Goal: Complete application form: Complete application form

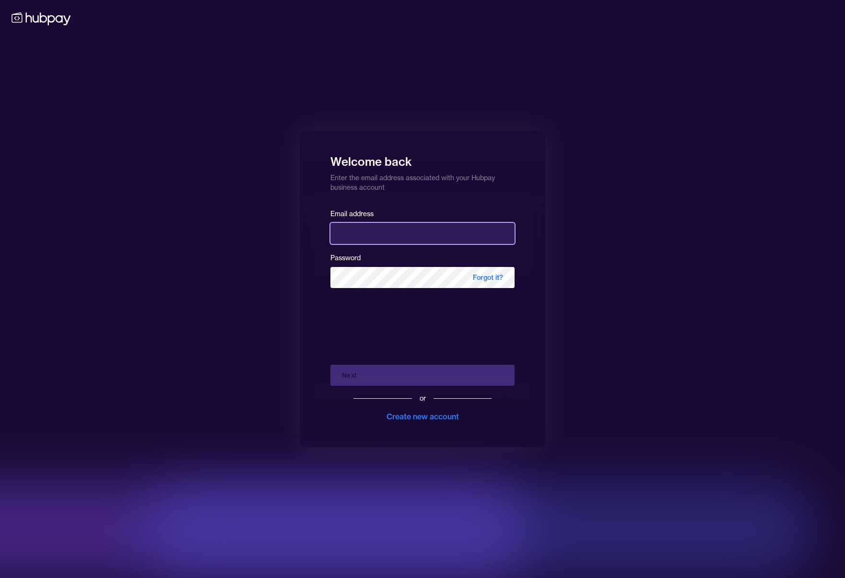
type input "**********"
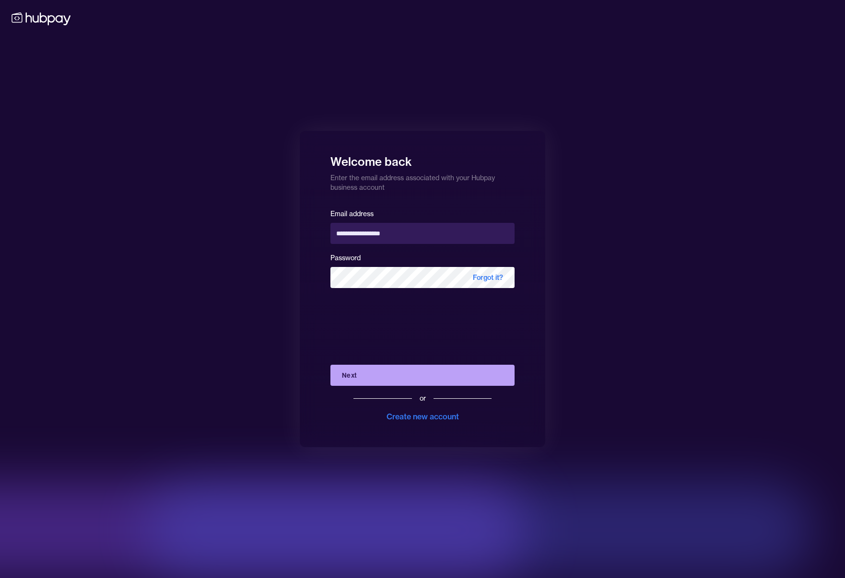
click at [409, 376] on div "Next or Create new account" at bounding box center [422, 389] width 184 height 65
click at [409, 376] on button "Next" at bounding box center [422, 375] width 184 height 21
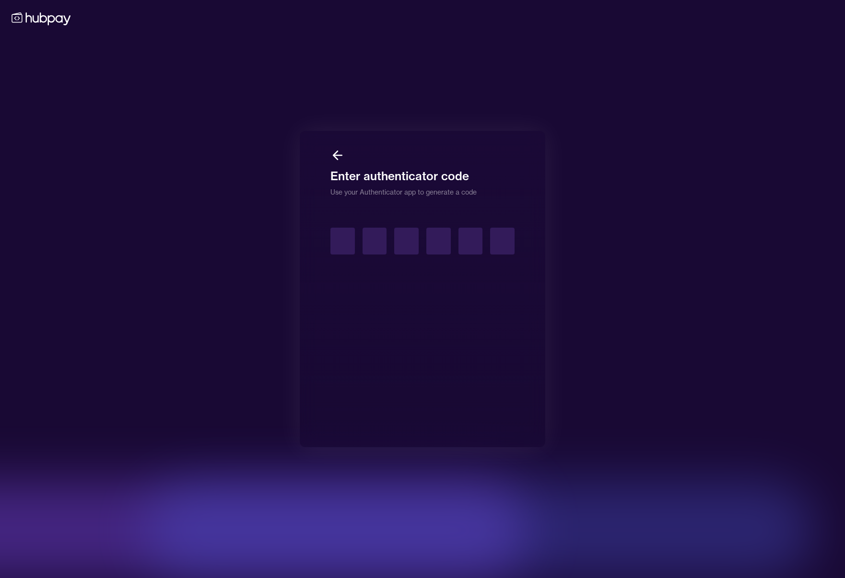
type input "*"
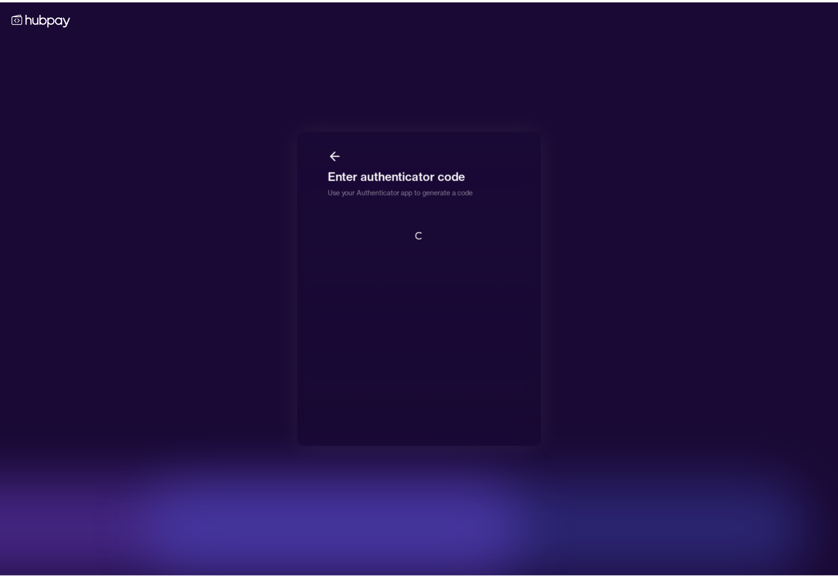
scroll to position [1, 0]
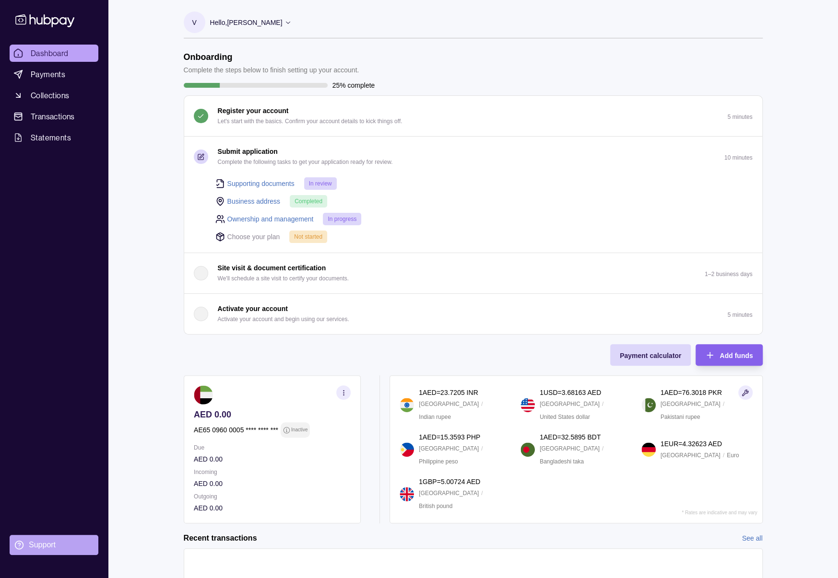
click at [43, 549] on div "Support" at bounding box center [42, 545] width 27 height 11
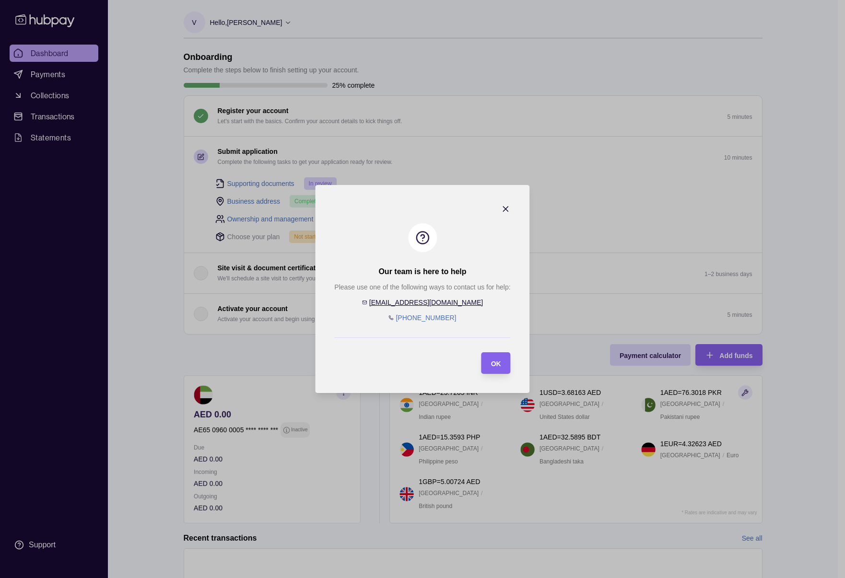
click at [510, 210] on icon "button" at bounding box center [506, 209] width 10 height 10
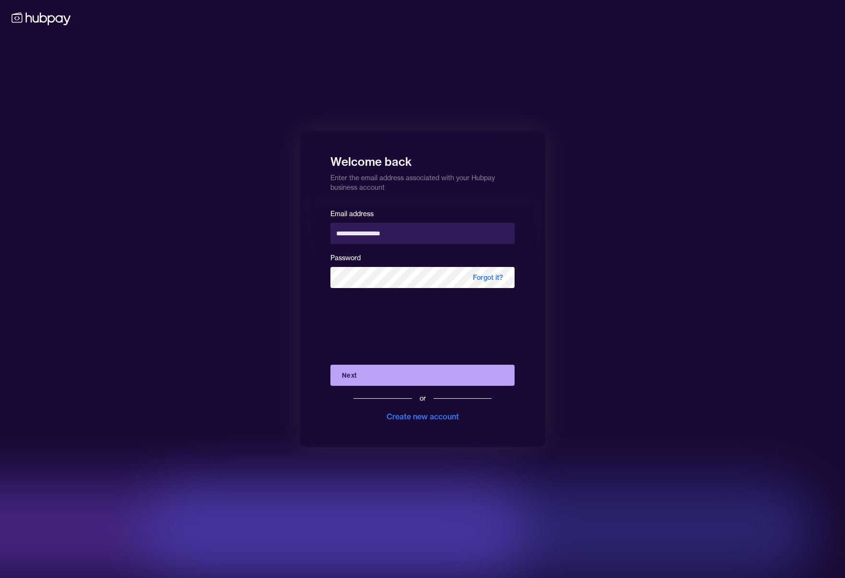
click at [423, 370] on button "Next" at bounding box center [422, 375] width 184 height 21
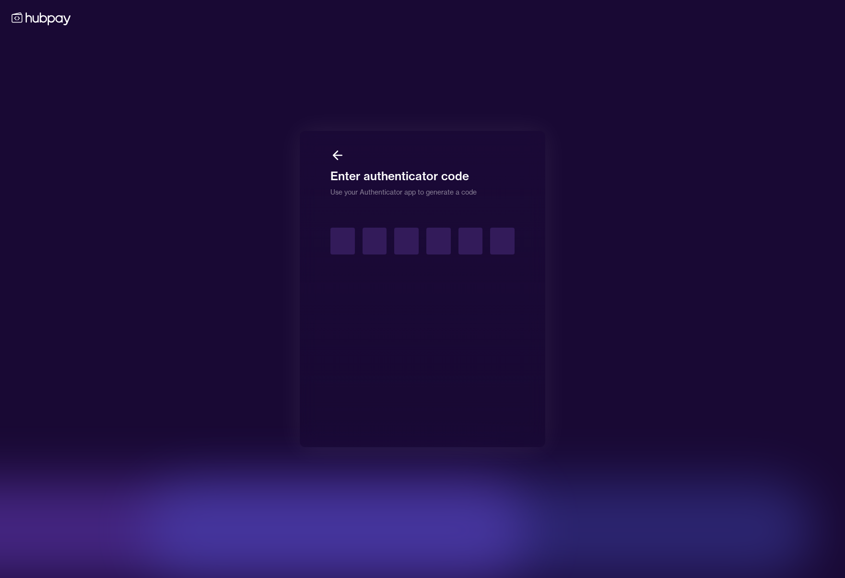
type input "*"
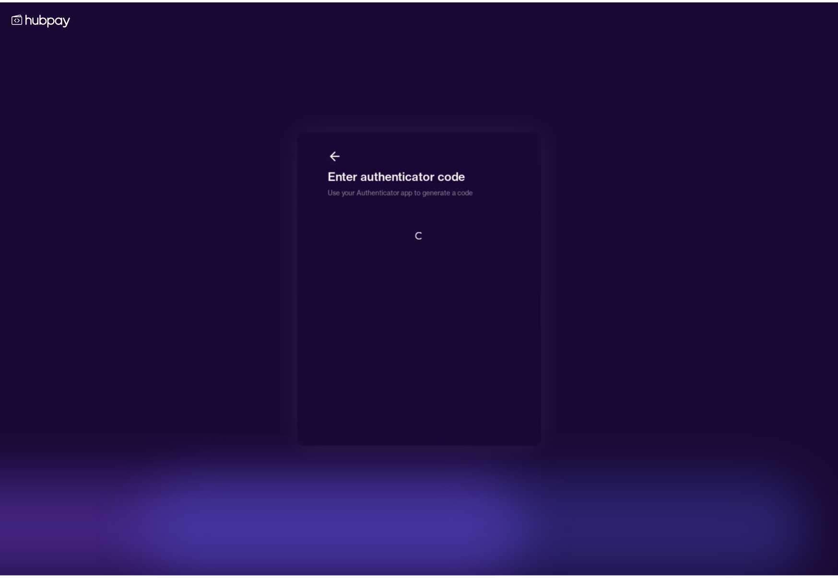
scroll to position [1, 0]
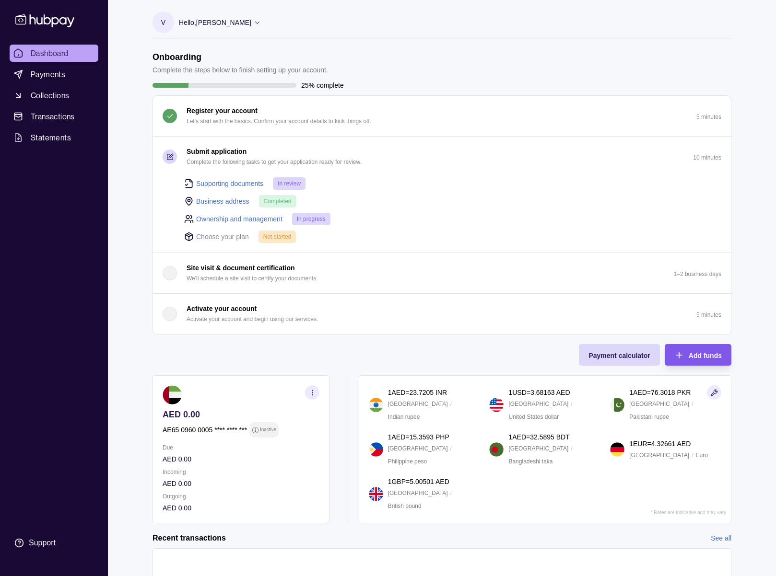
click at [695, 345] on div "Add funds" at bounding box center [691, 355] width 62 height 22
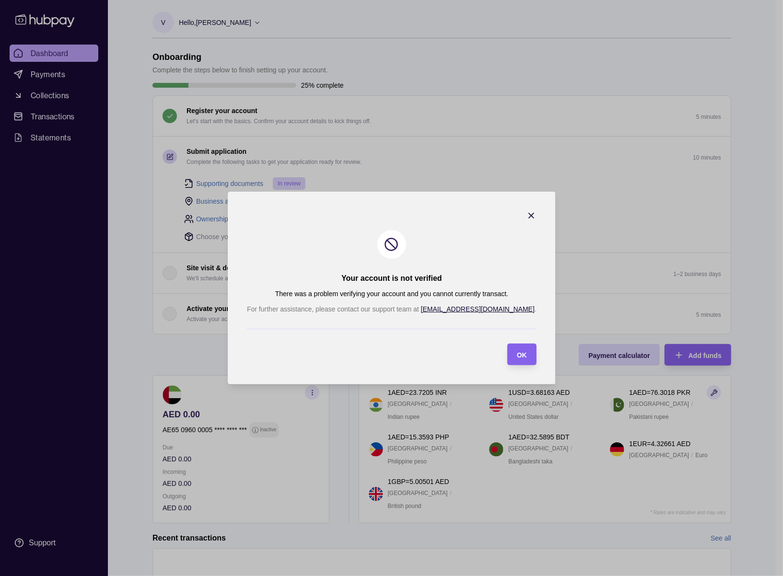
click at [526, 216] on icon "button" at bounding box center [531, 216] width 10 height 10
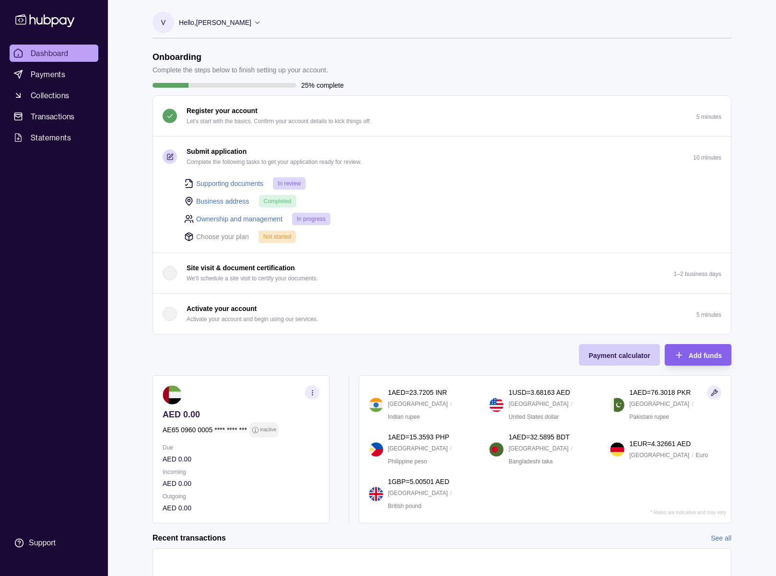
click at [614, 352] on span "Payment calculator" at bounding box center [618, 356] width 61 height 8
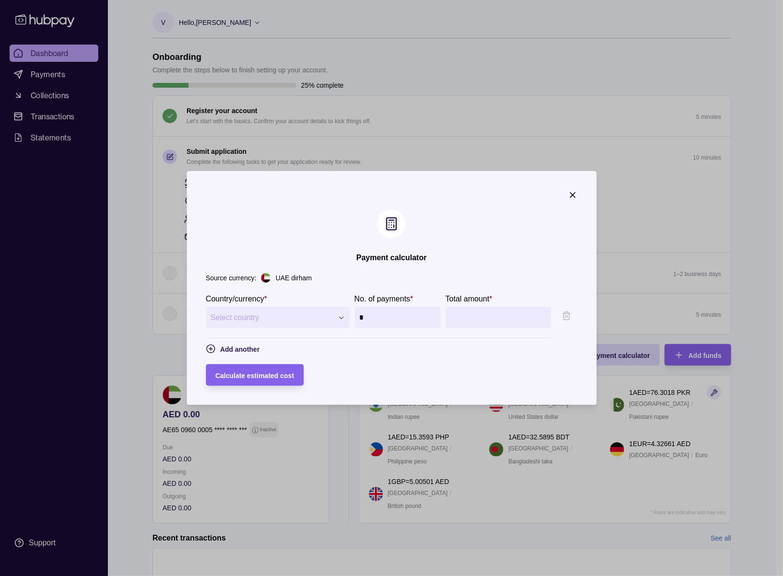
click at [226, 320] on span "Select country" at bounding box center [271, 318] width 122 height 12
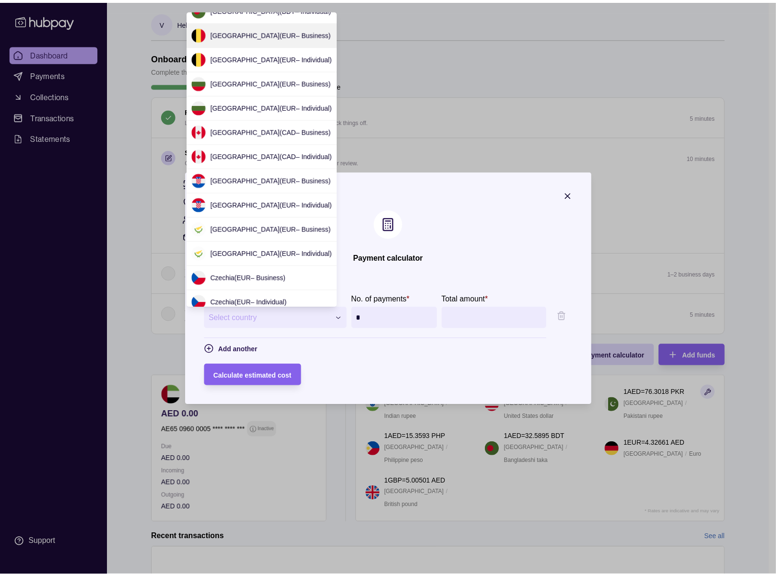
scroll to position [1540, 0]
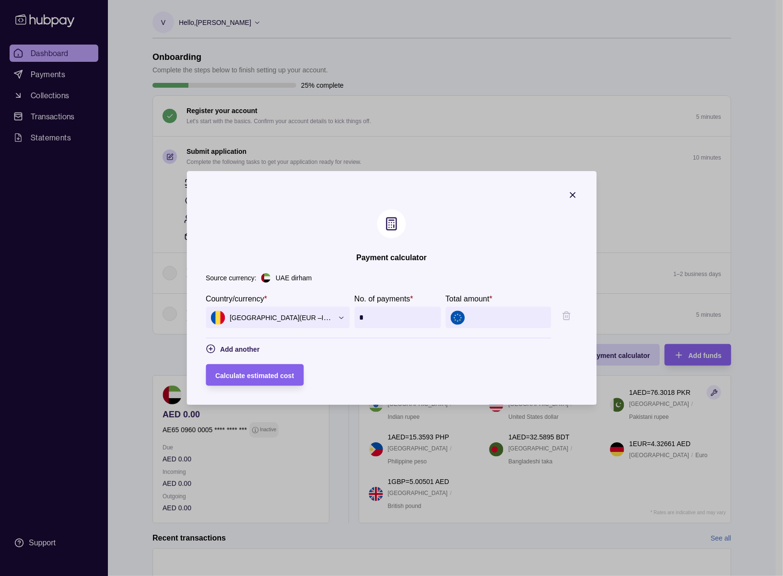
click at [508, 314] on input "Total amount *" at bounding box center [507, 318] width 77 height 22
click at [258, 371] on div "Calculate estimated cost" at bounding box center [254, 376] width 79 height 12
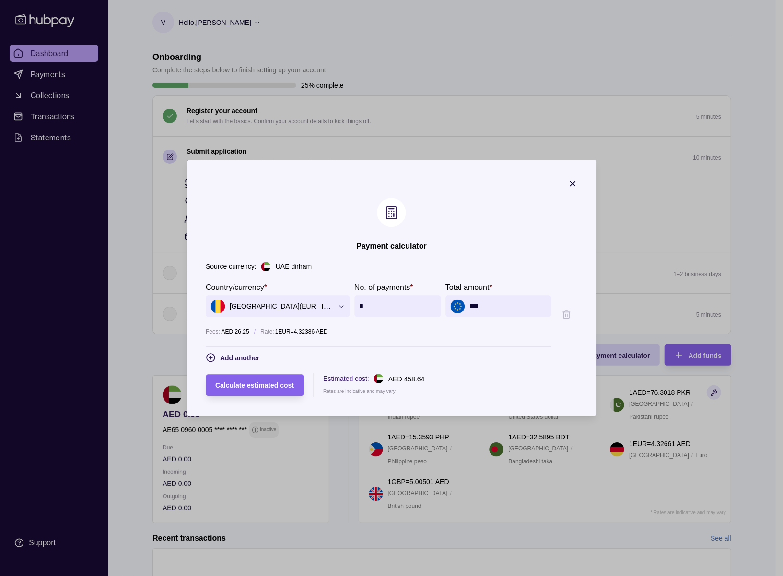
click at [492, 301] on input "***" at bounding box center [507, 307] width 77 height 22
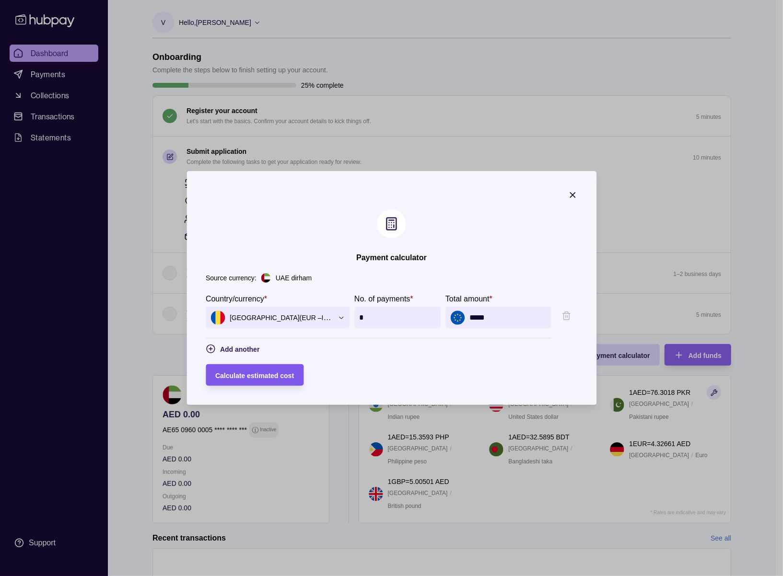
type input "*****"
click at [253, 370] on div "Calculate estimated cost" at bounding box center [254, 376] width 79 height 12
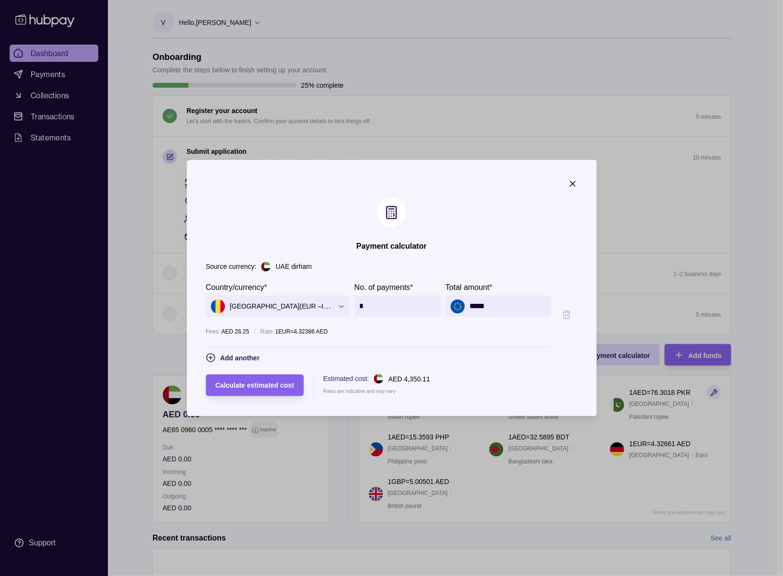
click at [276, 268] on p "UAE dirham" at bounding box center [294, 267] width 36 height 11
click at [242, 265] on div "Source currency: UAE dirham" at bounding box center [392, 267] width 372 height 11
click at [577, 186] on icon "button" at bounding box center [573, 184] width 10 height 10
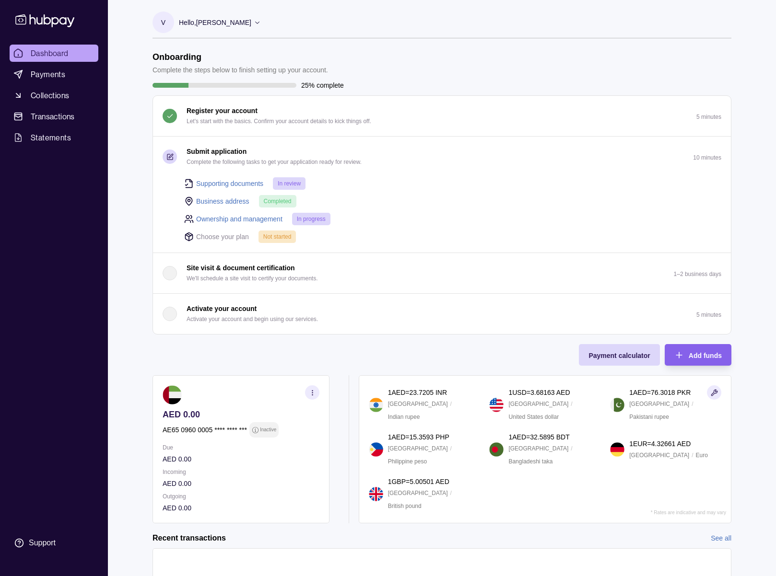
click at [234, 184] on link "Supporting documents" at bounding box center [229, 183] width 67 height 11
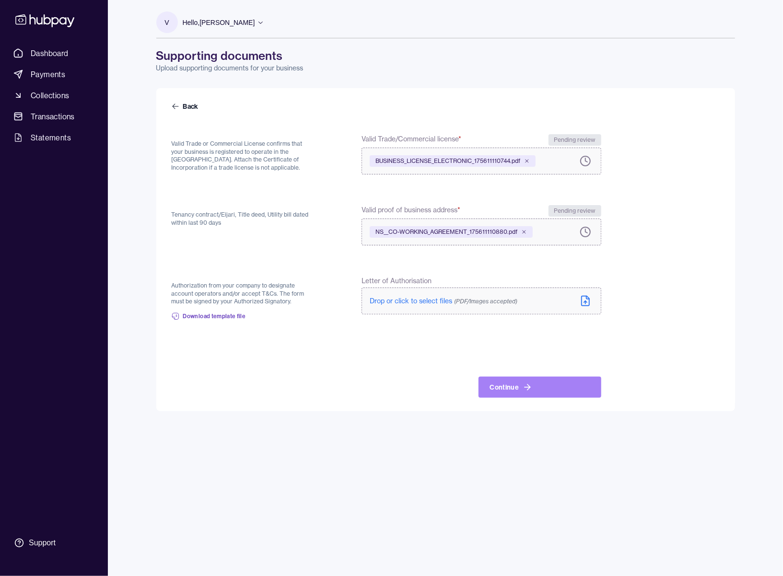
click at [509, 392] on button "Continue" at bounding box center [540, 387] width 123 height 21
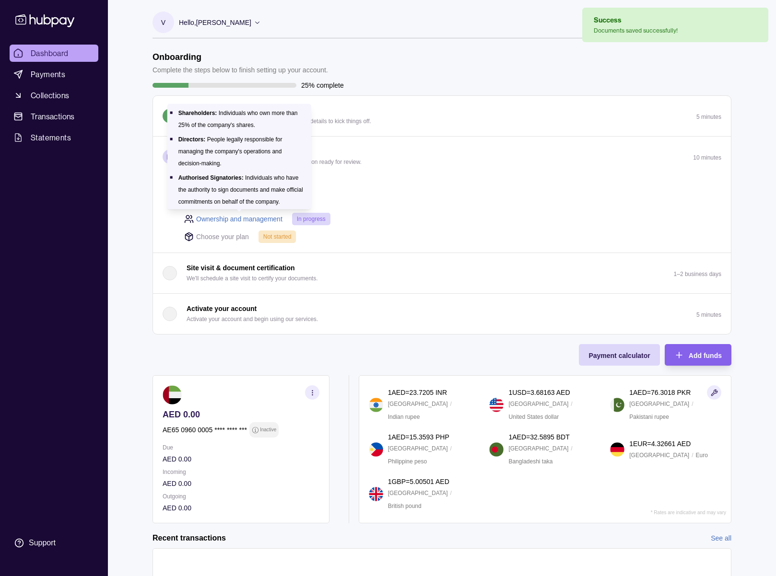
click at [219, 219] on link "Ownership and management" at bounding box center [239, 219] width 86 height 11
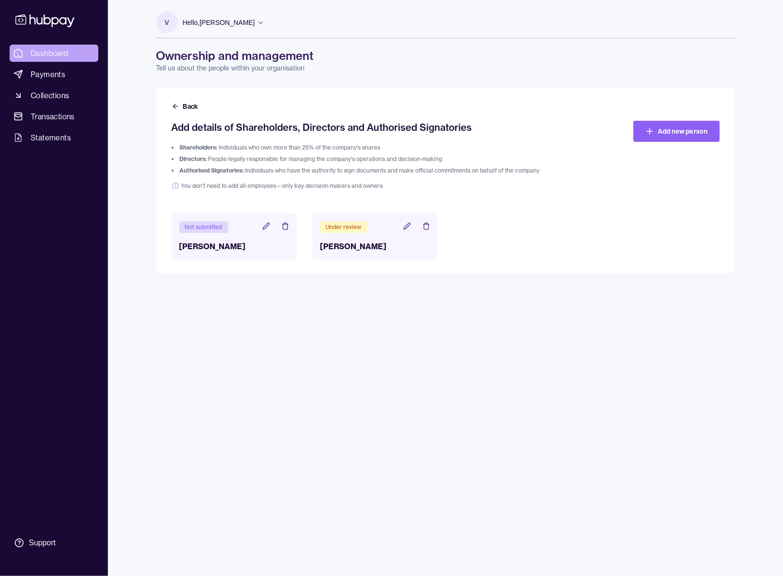
click at [53, 52] on span "Dashboard" at bounding box center [50, 53] width 38 height 12
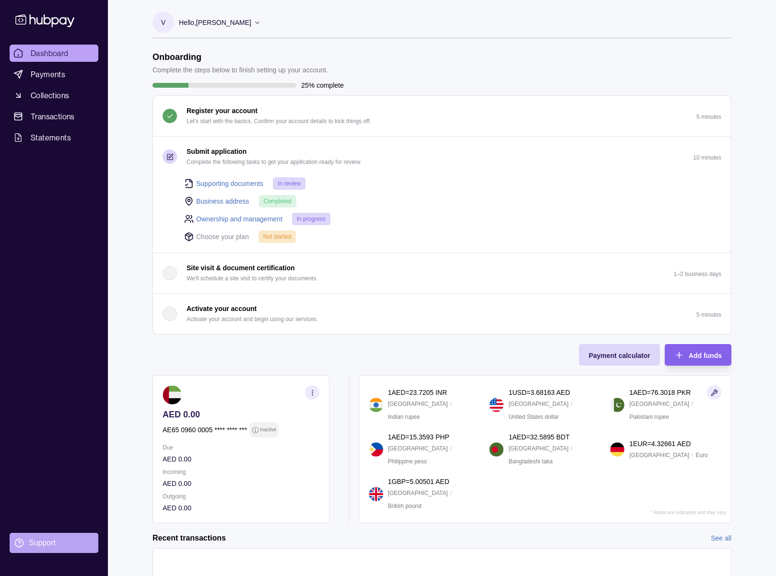
click at [34, 544] on div "Support" at bounding box center [42, 543] width 27 height 11
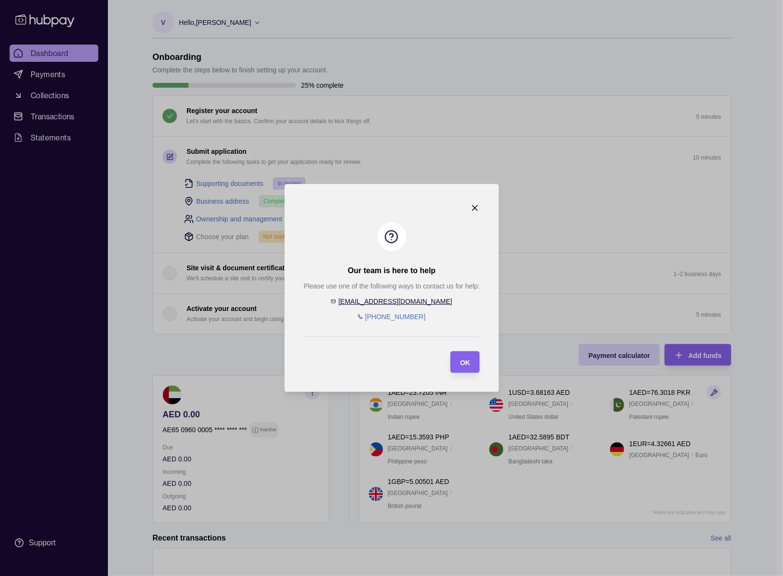
click at [475, 210] on icon "button" at bounding box center [475, 208] width 10 height 10
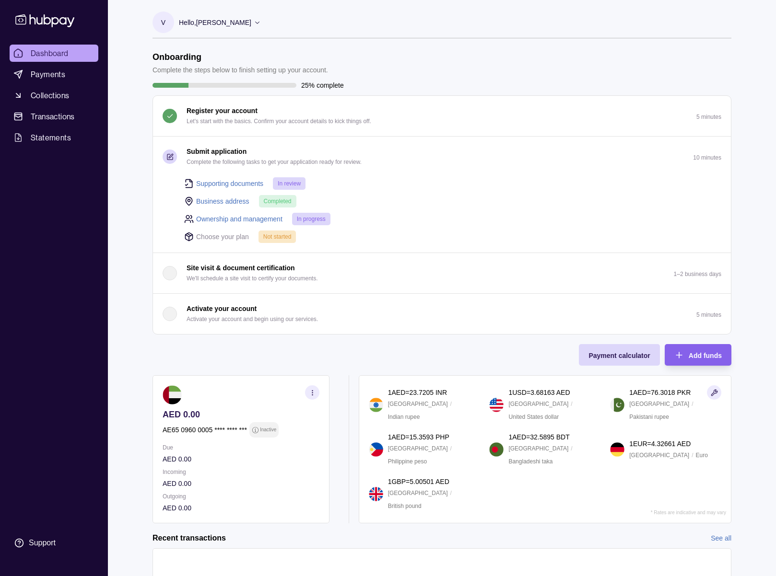
click at [278, 237] on span "Not started" at bounding box center [277, 237] width 28 height 7
click at [237, 236] on p "Choose your plan" at bounding box center [222, 237] width 53 height 11
click at [225, 197] on link "Business address" at bounding box center [222, 201] width 53 height 11
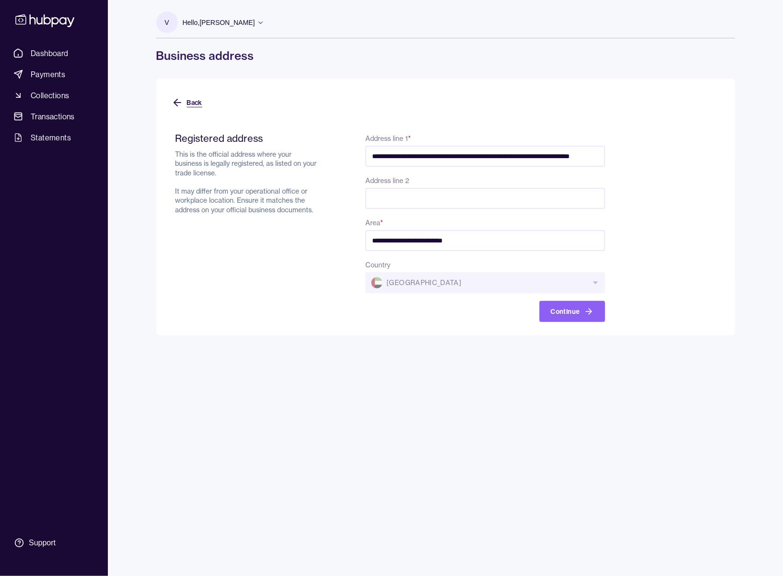
click at [180, 98] on icon at bounding box center [178, 103] width 12 height 12
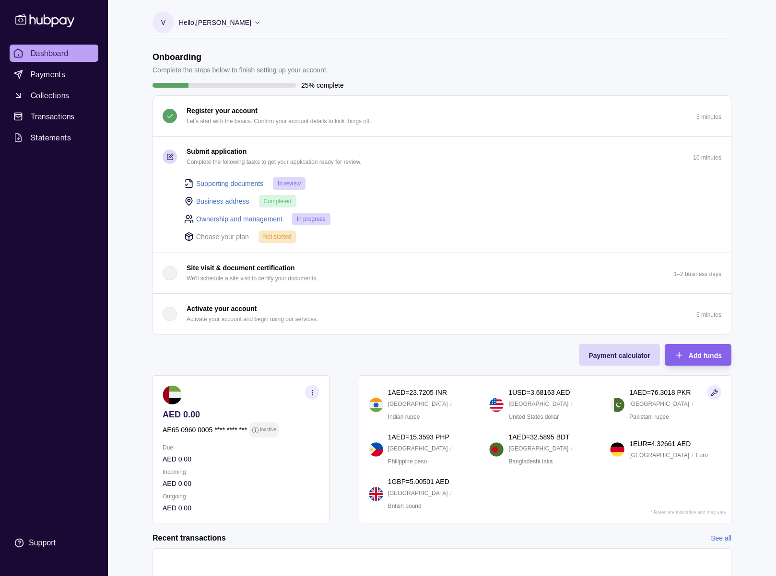
click at [170, 154] on icon "button" at bounding box center [169, 156] width 5 height 5
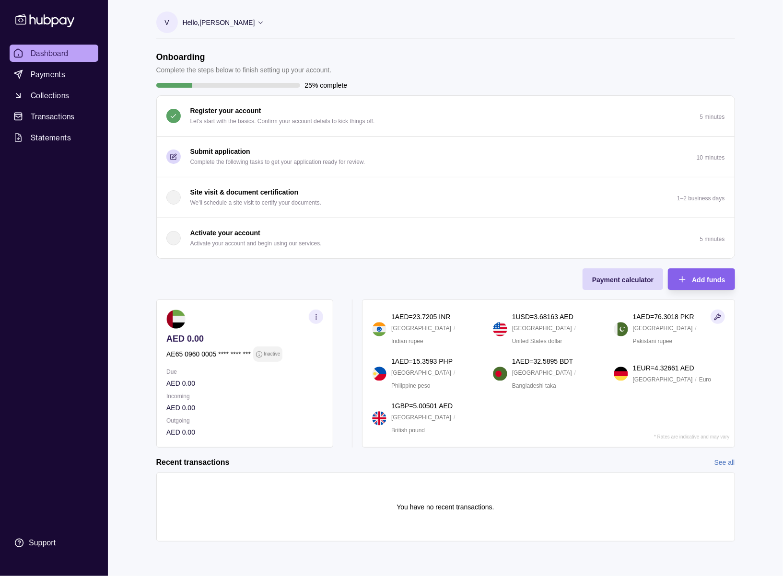
click at [489, 154] on button "Submit application Complete the following tasks to get your application ready f…" at bounding box center [446, 157] width 578 height 40
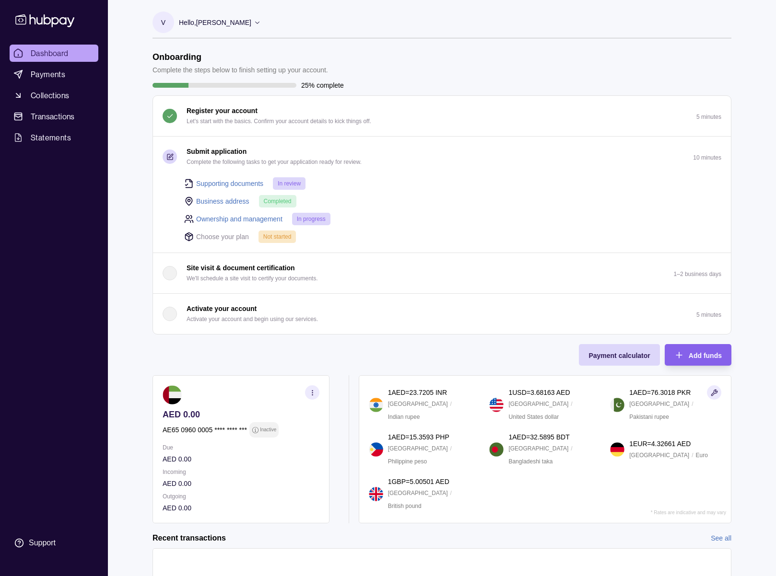
click at [234, 222] on link "Ownership and management" at bounding box center [239, 219] width 86 height 11
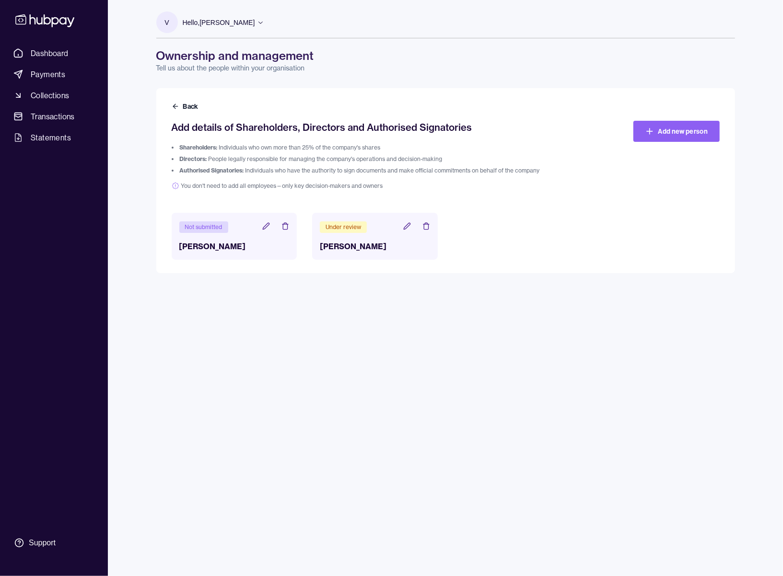
click at [268, 227] on icon at bounding box center [266, 226] width 6 height 6
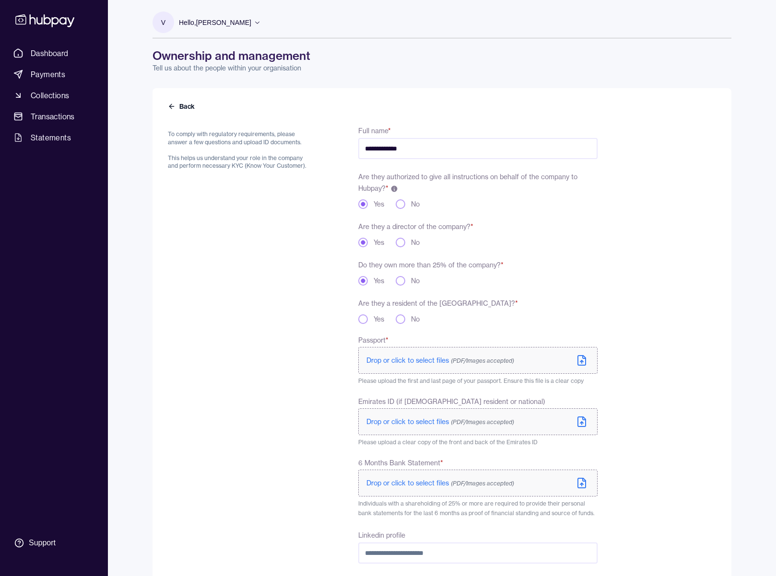
scroll to position [139, 0]
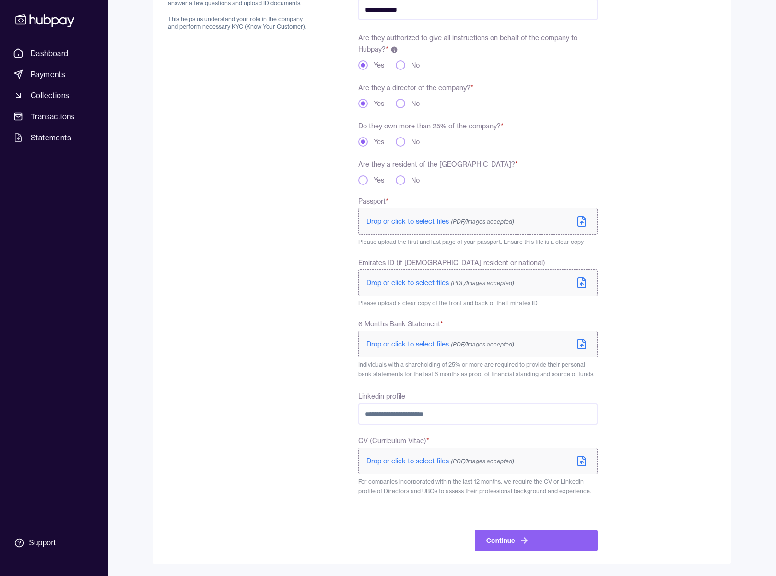
click at [448, 215] on label "Drop or click to select files (PDF/Images accepted)" at bounding box center [477, 221] width 239 height 27
click at [412, 349] on span "Drop or click to select files (PDF/Images accepted)" at bounding box center [440, 346] width 148 height 9
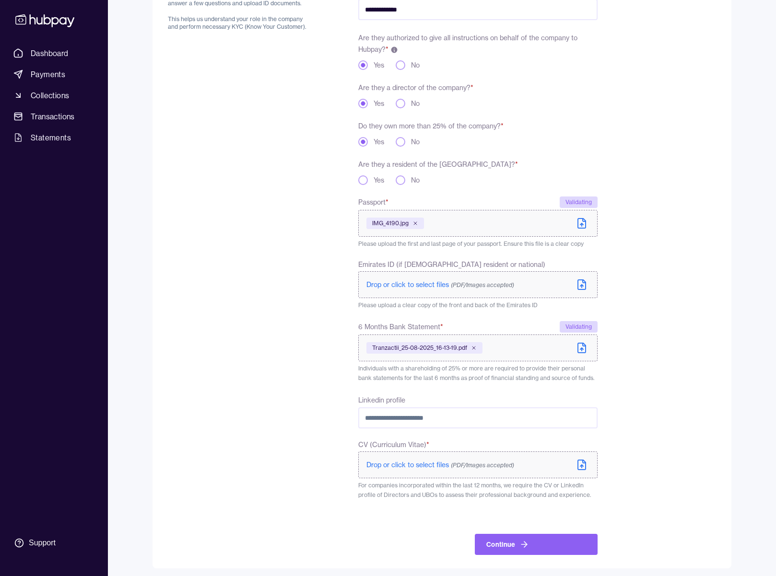
click at [435, 420] on input "Linkedin profile" at bounding box center [477, 418] width 239 height 21
paste input "**********"
type input "**********"
click at [641, 332] on form "**********" at bounding box center [442, 264] width 548 height 581
click at [556, 538] on button "Continue" at bounding box center [536, 544] width 123 height 21
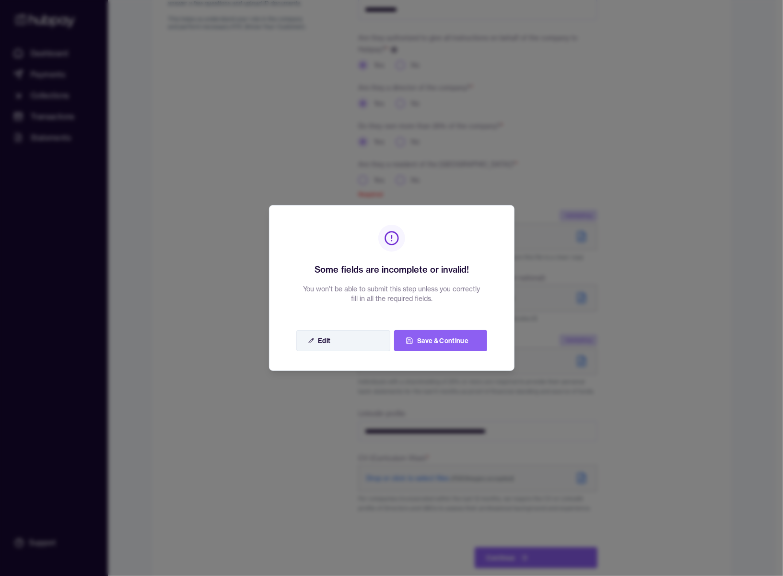
click at [344, 339] on button "Edit" at bounding box center [343, 340] width 94 height 21
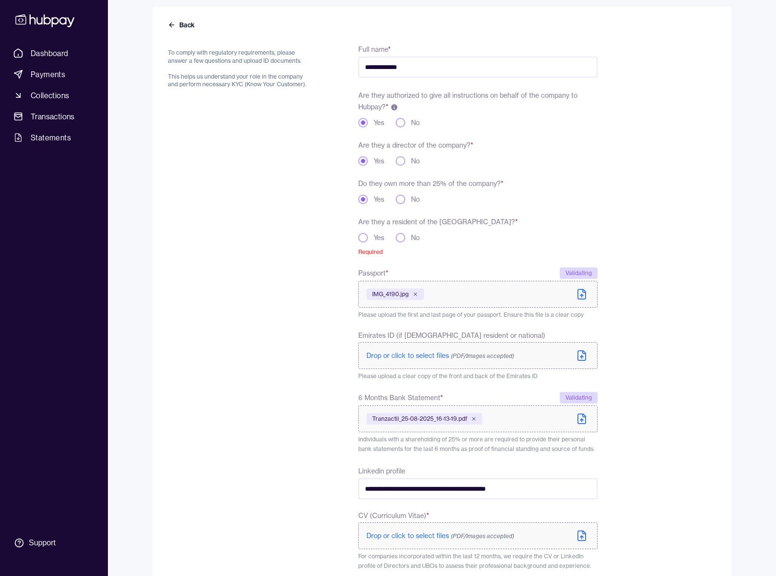
scroll to position [75, 0]
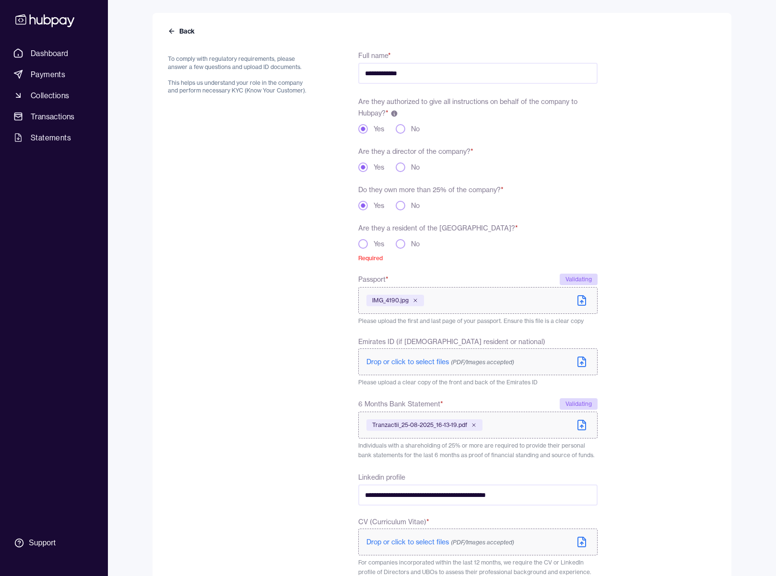
click at [402, 245] on button "No" at bounding box center [401, 244] width 10 height 10
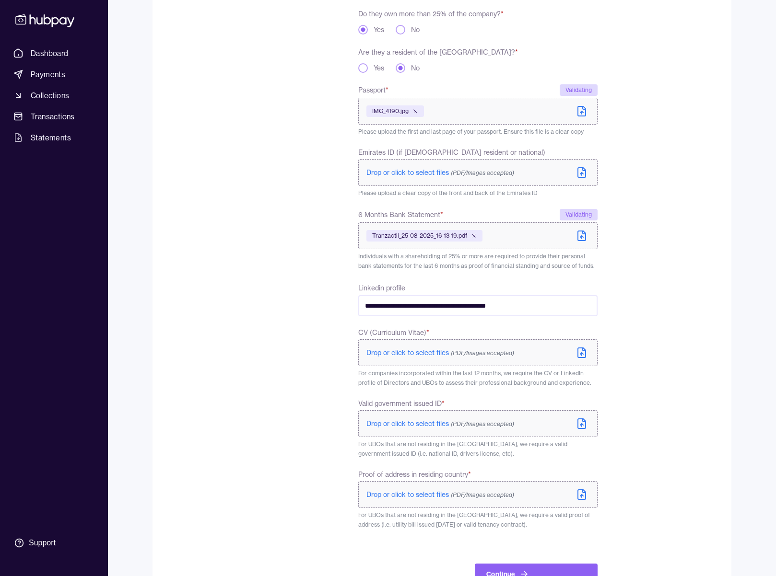
scroll to position [285, 0]
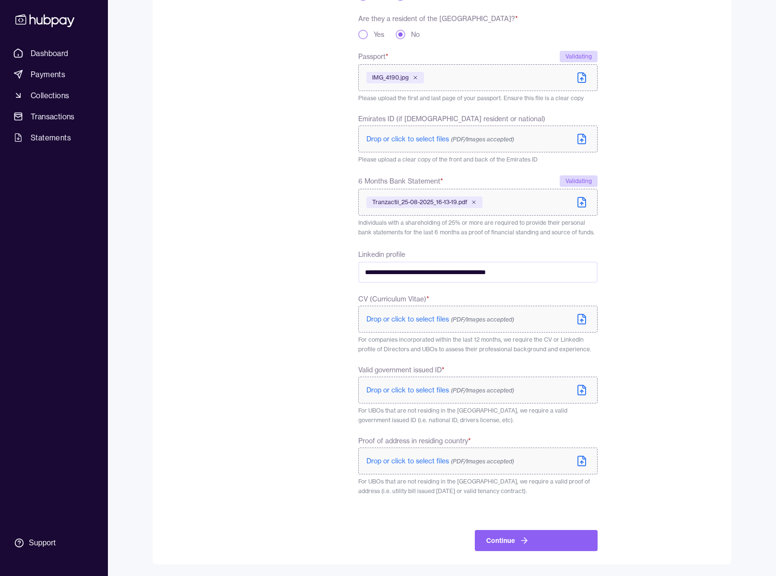
click at [390, 391] on span "Drop or click to select files (PDF/Images accepted)" at bounding box center [440, 390] width 148 height 9
click at [412, 461] on span "Drop or click to select files (PDF/Images accepted)" at bounding box center [440, 463] width 148 height 9
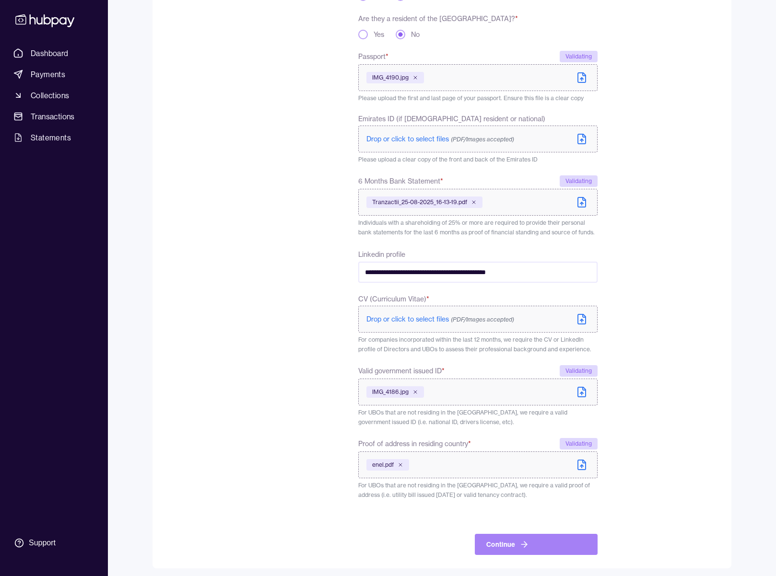
click at [508, 541] on button "Continue" at bounding box center [536, 544] width 123 height 21
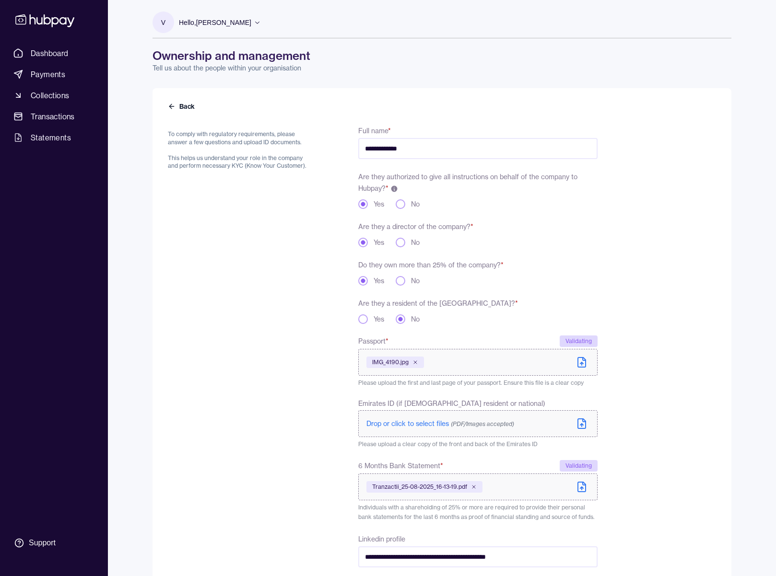
scroll to position [310, 0]
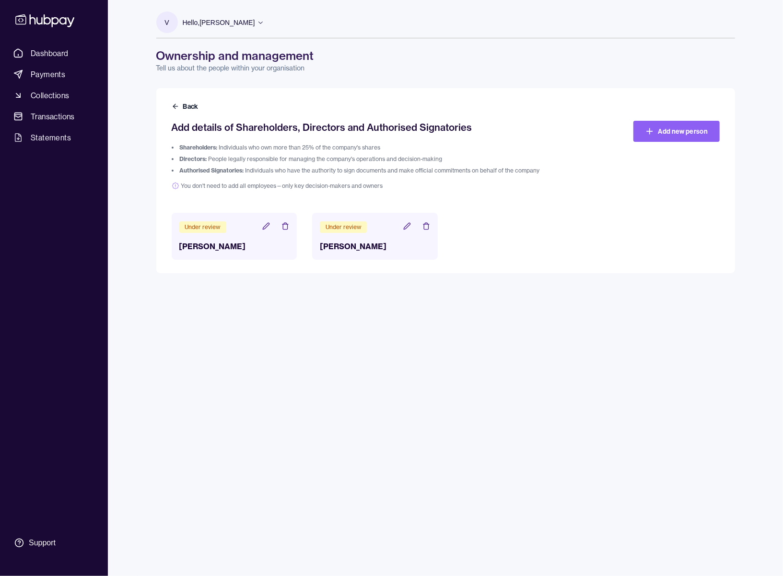
click at [425, 226] on icon at bounding box center [426, 226] width 8 height 8
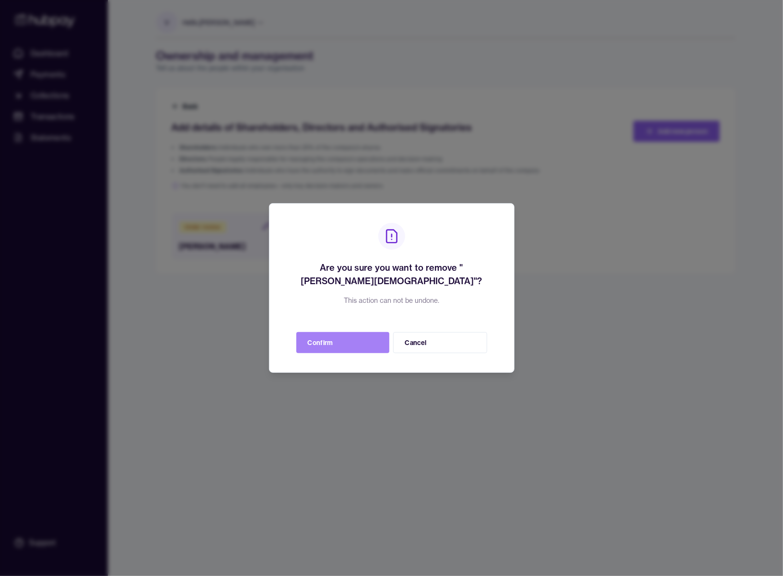
click at [374, 345] on button "Confirm" at bounding box center [342, 342] width 93 height 21
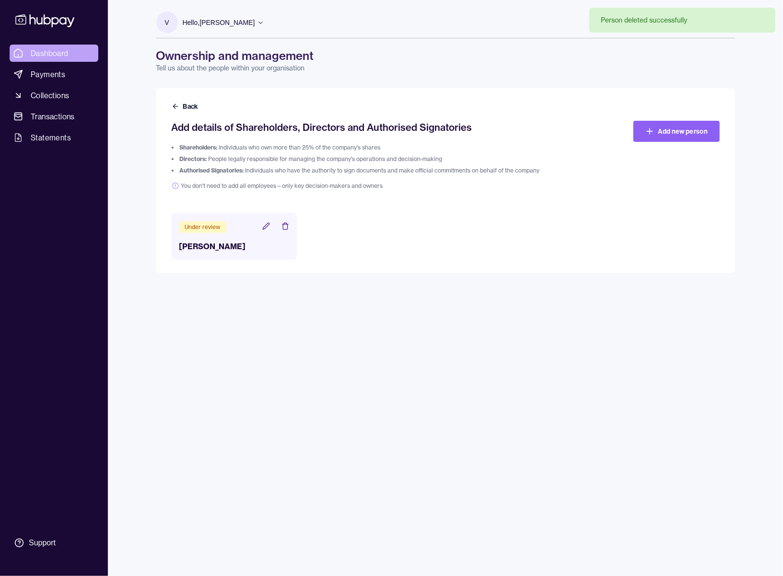
click at [50, 58] on span "Dashboard" at bounding box center [50, 53] width 38 height 12
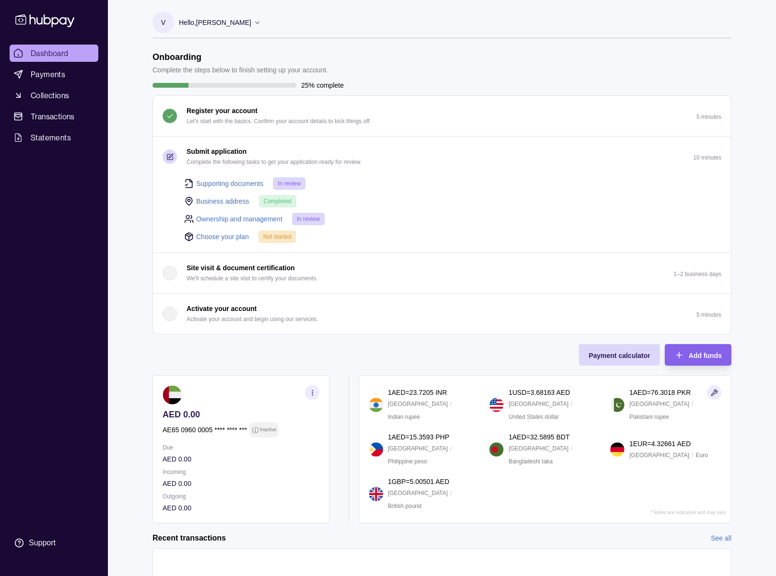
click at [214, 237] on link "Choose your plan" at bounding box center [222, 237] width 53 height 11
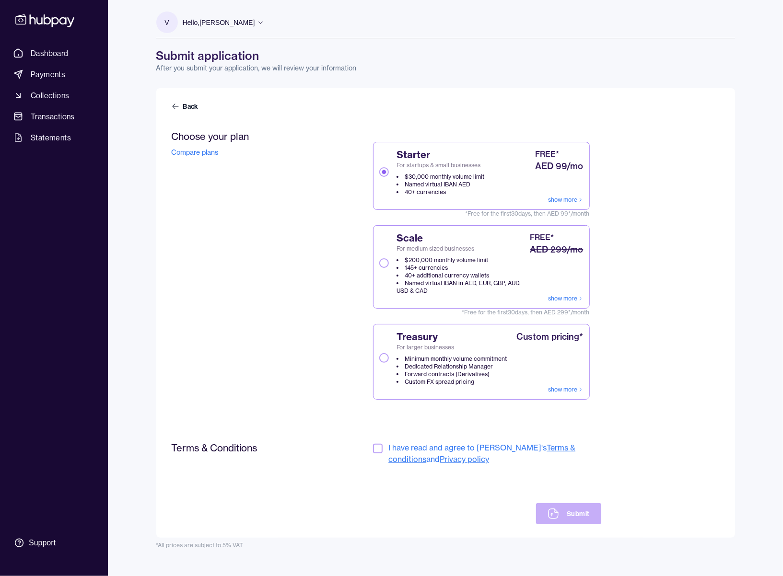
click at [388, 262] on button "Scale For medium sized businesses $200,000 monthly volume limit 145+ currencies…" at bounding box center [384, 263] width 10 height 10
click at [376, 447] on button "button" at bounding box center [378, 449] width 10 height 10
click at [567, 514] on button "Submit" at bounding box center [568, 513] width 65 height 21
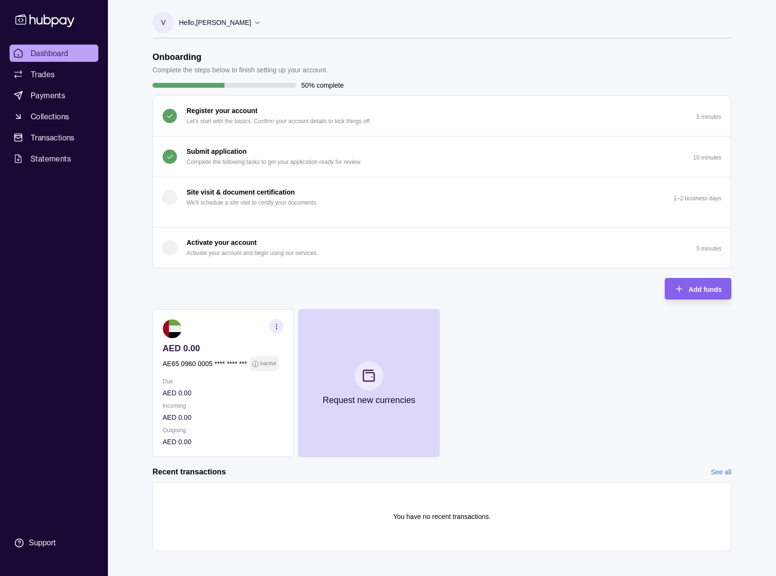
click at [187, 252] on p "Activate your account and begin using our services." at bounding box center [252, 253] width 131 height 11
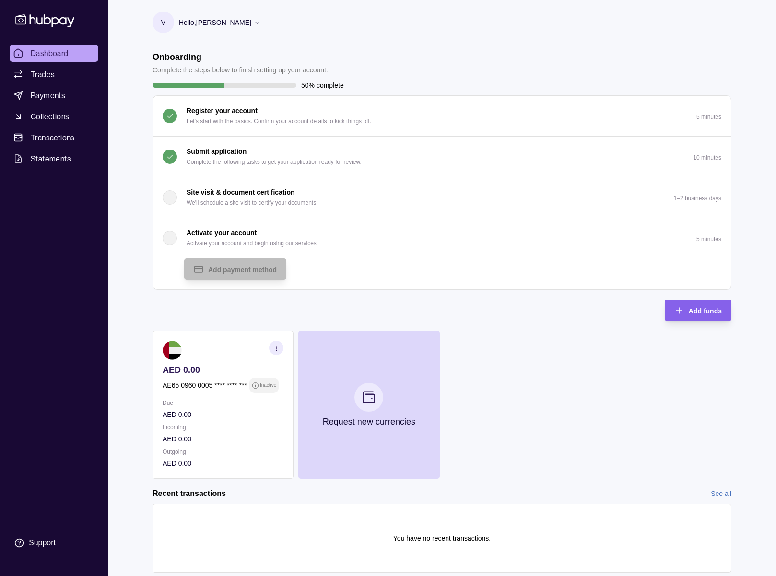
click at [292, 240] on p "Activate your account and begin using our services." at bounding box center [252, 243] width 131 height 11
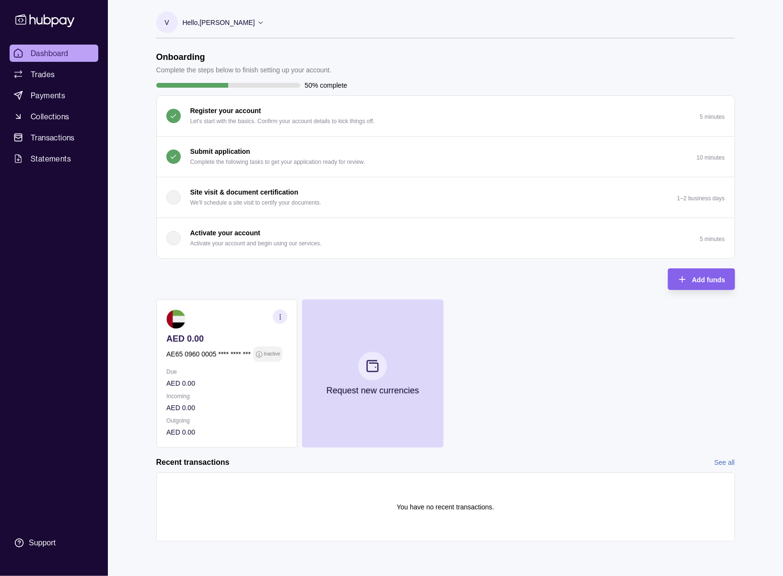
click at [308, 160] on p "Complete the following tasks to get your application ready for review." at bounding box center [277, 162] width 175 height 11
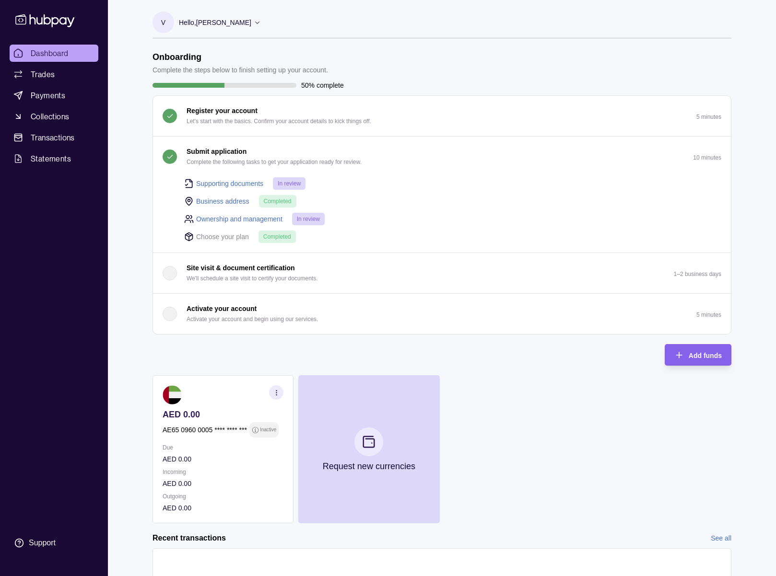
click at [343, 157] on p "Complete the following tasks to get your application ready for review." at bounding box center [274, 162] width 175 height 11
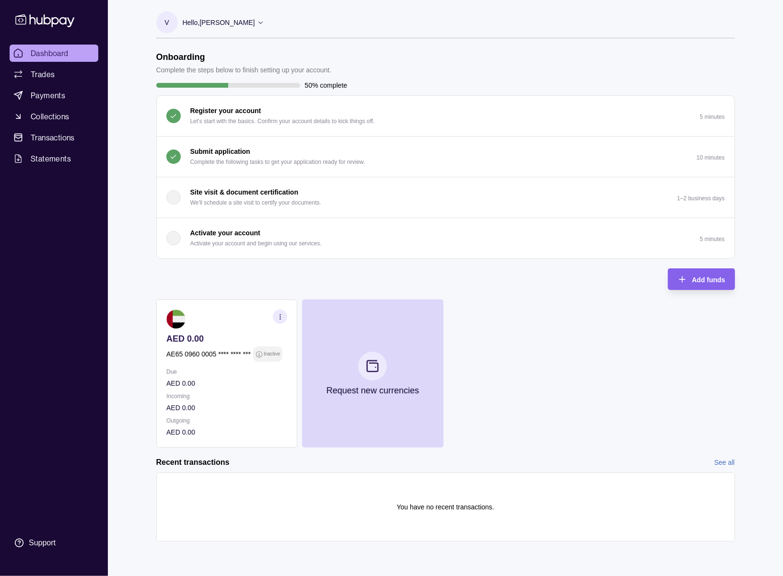
click at [314, 165] on p "Complete the following tasks to get your application ready for review." at bounding box center [277, 162] width 175 height 11
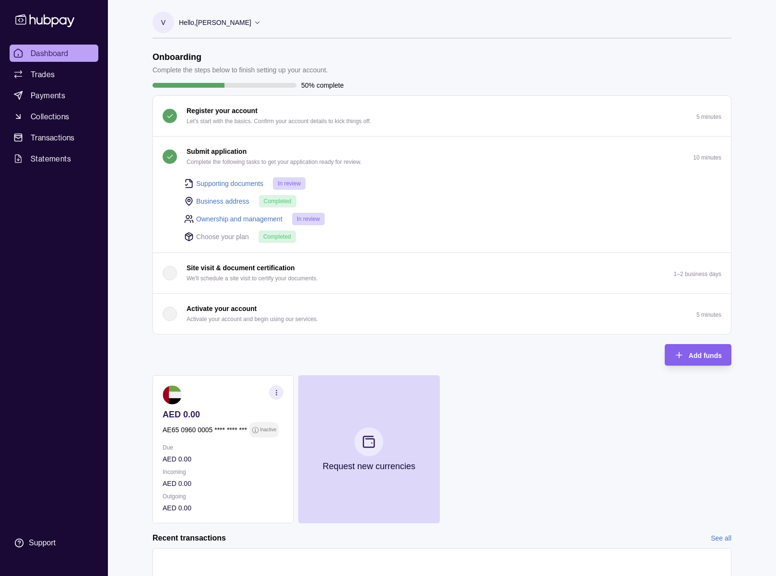
click at [314, 157] on p "Complete the following tasks to get your application ready for review." at bounding box center [274, 162] width 175 height 11
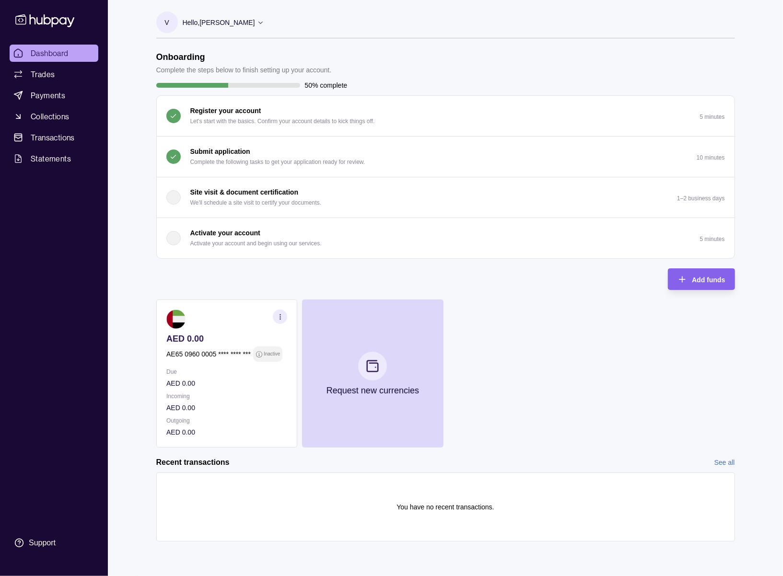
click at [292, 245] on p "Activate your account and begin using our services." at bounding box center [255, 243] width 131 height 11
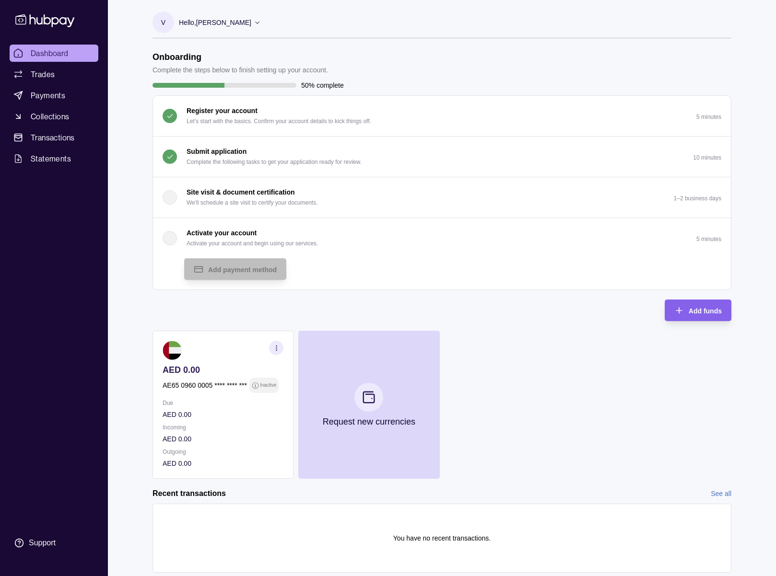
click at [292, 245] on p "Activate your account and begin using our services." at bounding box center [252, 243] width 131 height 11
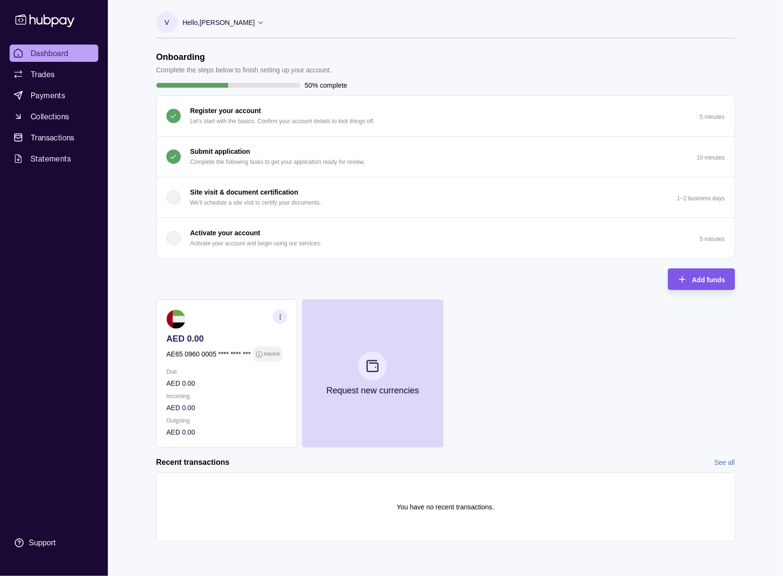
click at [712, 276] on span "Add funds" at bounding box center [708, 280] width 33 height 8
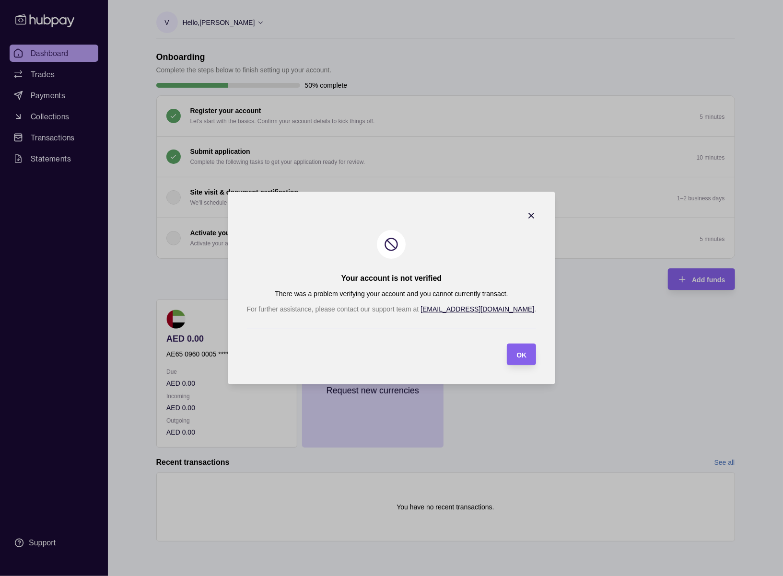
click at [526, 219] on icon "button" at bounding box center [531, 216] width 10 height 10
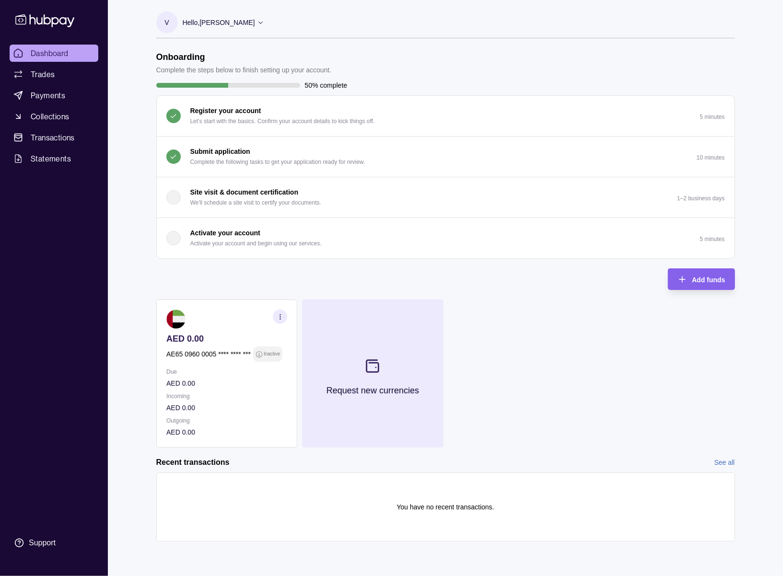
click at [410, 389] on p "Request new currencies" at bounding box center [372, 391] width 93 height 11
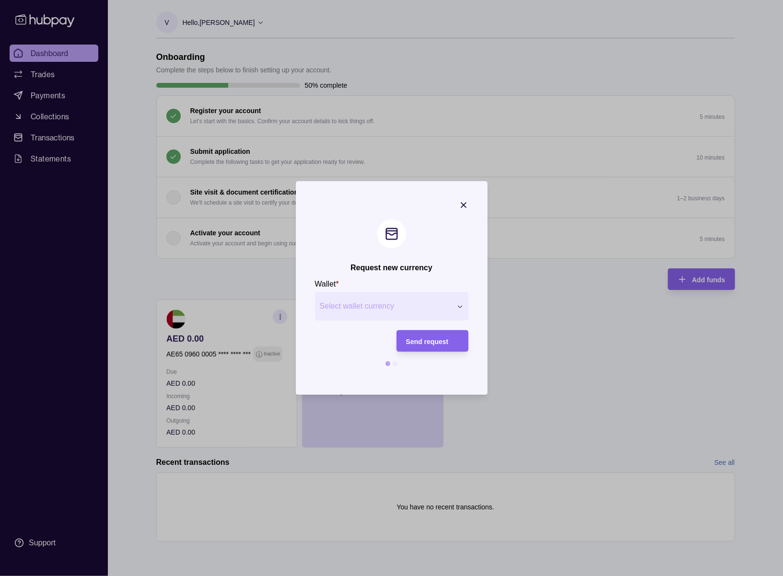
click at [441, 576] on div "Request new currency Wallet * Select wallet currency *** *** *** *** *** *** **…" at bounding box center [391, 576] width 783 height 0
click at [423, 343] on span "Send request" at bounding box center [427, 342] width 43 height 8
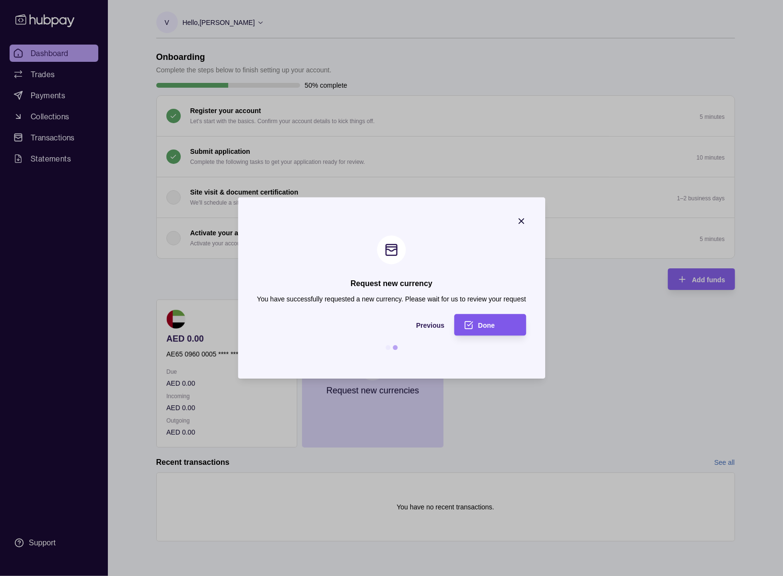
click at [497, 328] on div "Done" at bounding box center [497, 325] width 38 height 12
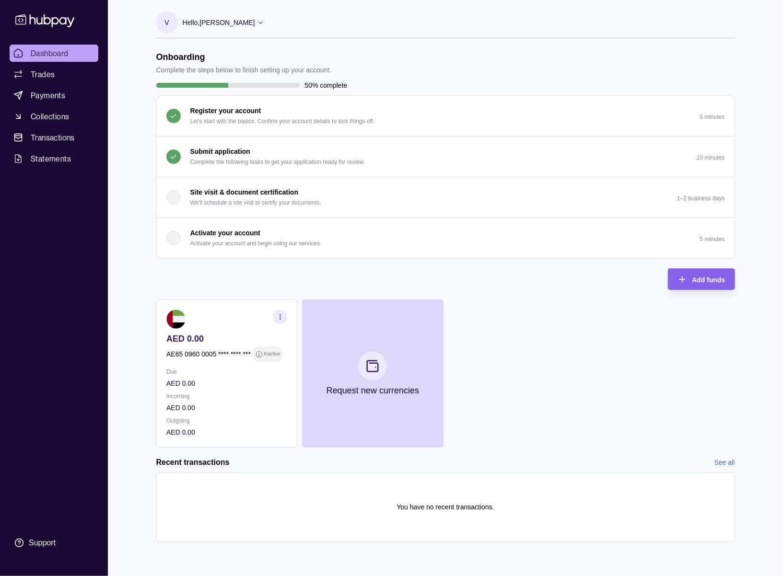
click at [63, 58] on span "Dashboard" at bounding box center [50, 53] width 38 height 12
click at [214, 157] on p "Complete the following tasks to get your application ready for review." at bounding box center [277, 162] width 175 height 11
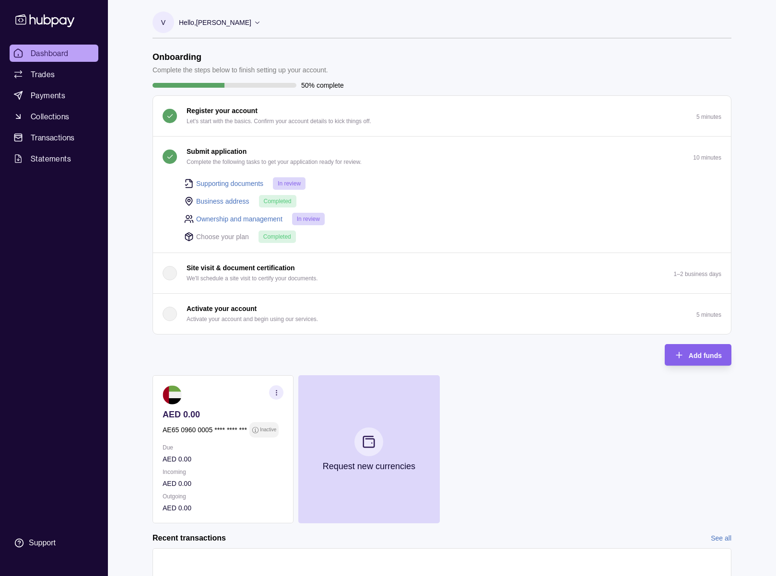
click at [213, 181] on link "Supporting documents" at bounding box center [229, 183] width 67 height 11
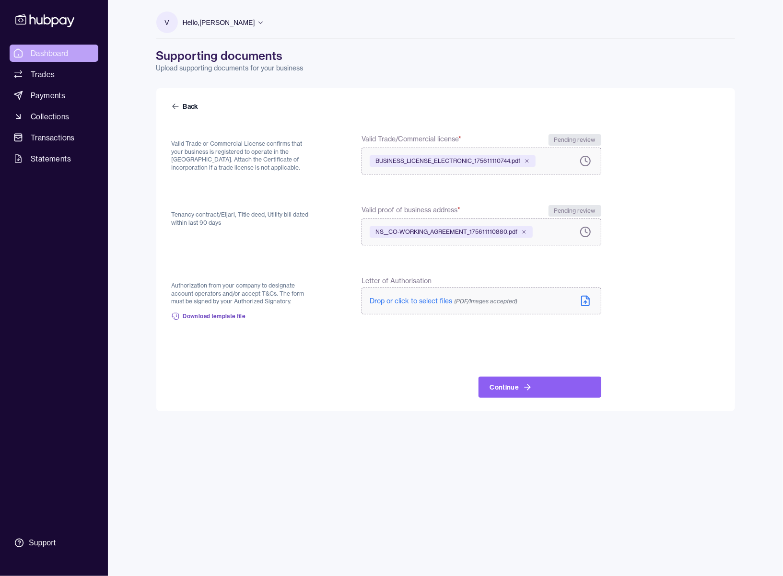
click at [42, 47] on link "Dashboard" at bounding box center [54, 53] width 89 height 17
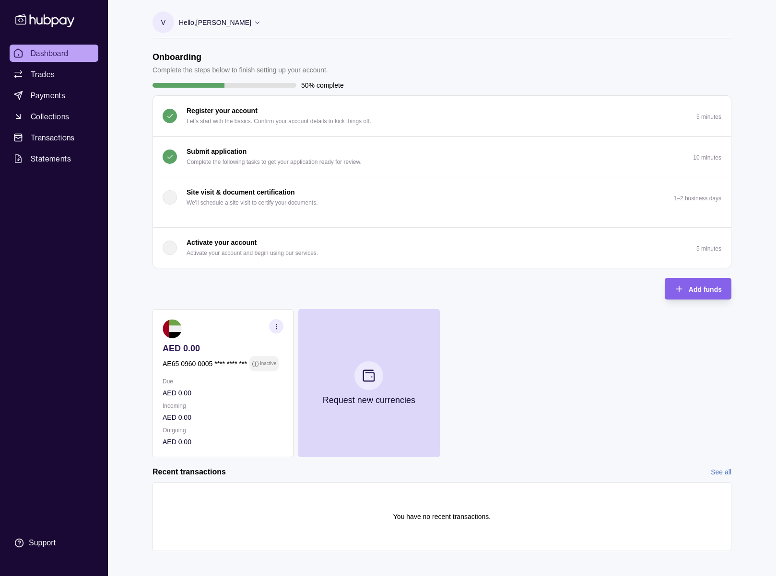
click at [316, 236] on button "Activate your account Activate your account and begin using our services. 5 min…" at bounding box center [442, 248] width 578 height 40
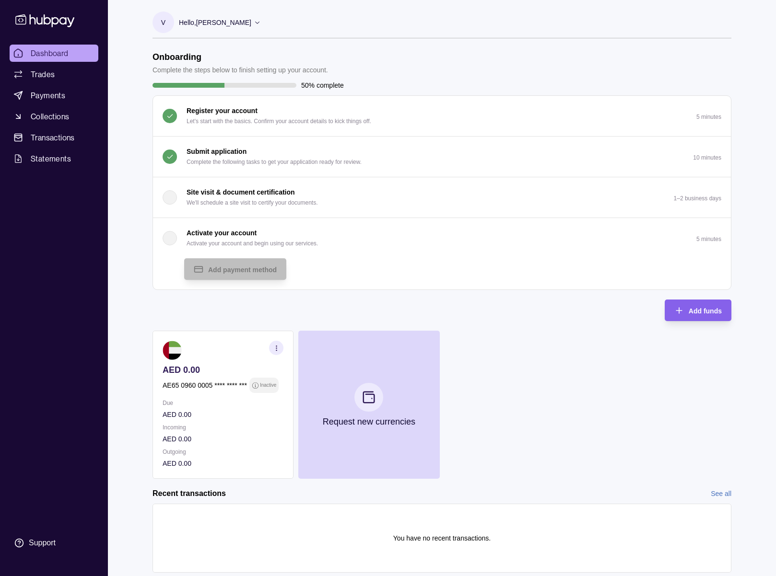
click at [316, 236] on div "Activate your account Activate your account and begin using our services." at bounding box center [252, 238] width 131 height 21
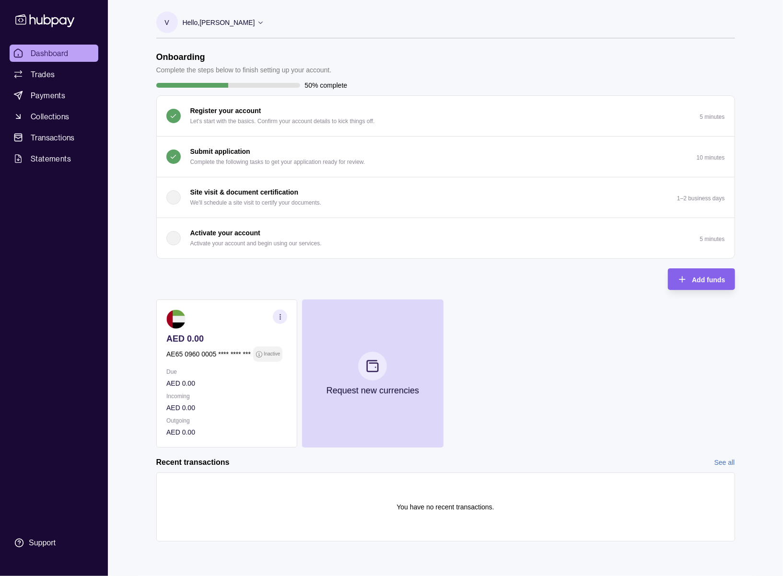
click at [56, 49] on span "Dashboard" at bounding box center [50, 53] width 38 height 12
click at [40, 73] on span "Trades" at bounding box center [43, 75] width 24 height 12
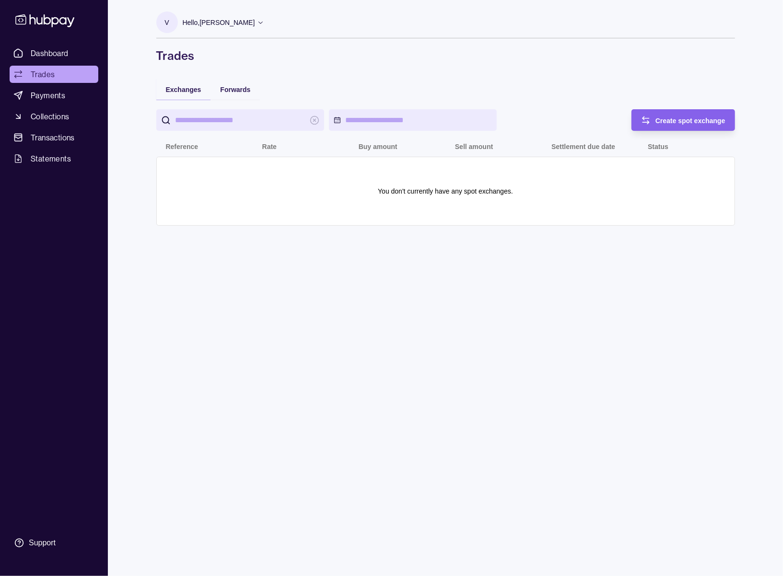
click at [52, 55] on span "Dashboard" at bounding box center [50, 53] width 38 height 12
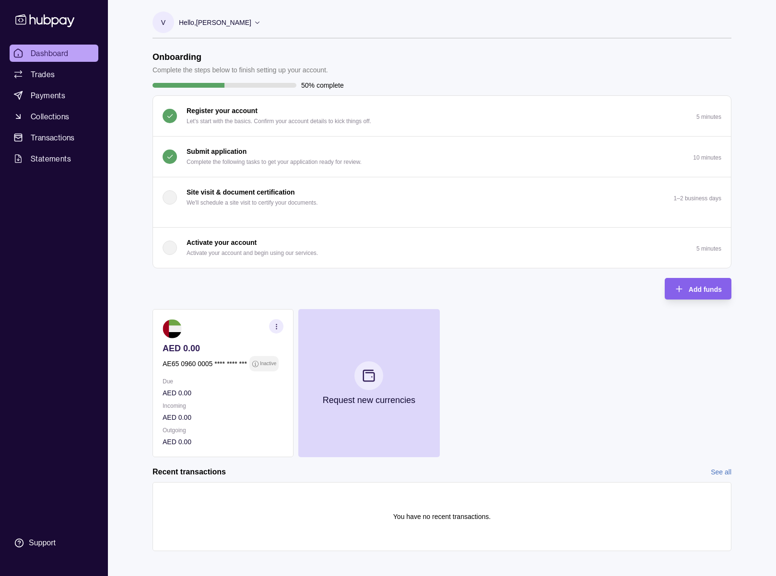
click at [329, 155] on div "Submit application Complete the following tasks to get your application ready f…" at bounding box center [274, 156] width 175 height 21
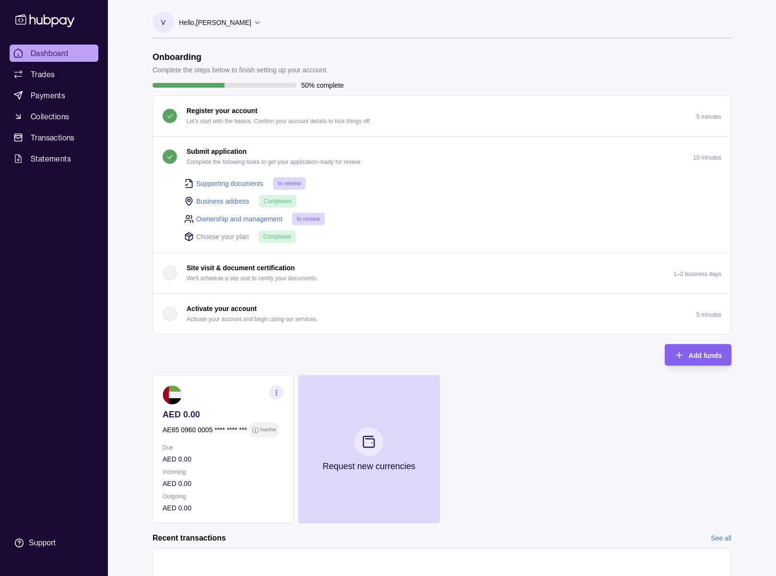
click at [330, 152] on div "Submit application Complete the following tasks to get your application ready f…" at bounding box center [274, 156] width 175 height 21
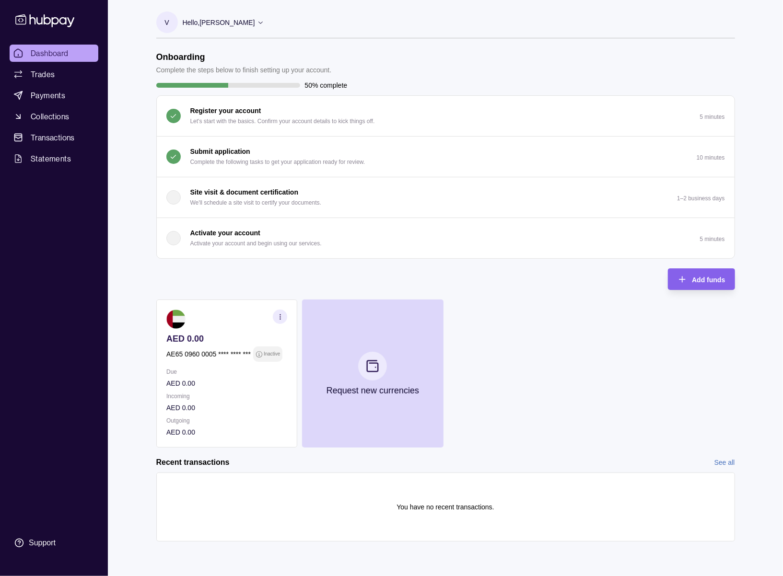
click at [74, 64] on ul "Dashboard Trades Payments Collections Transactions Statements" at bounding box center [54, 106] width 89 height 123
click at [58, 69] on link "Trades" at bounding box center [54, 74] width 89 height 17
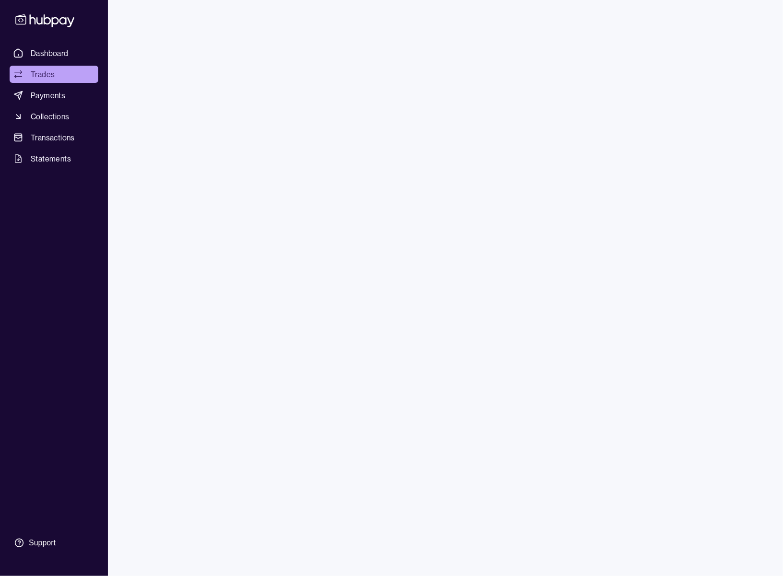
click at [58, 53] on span "Dashboard" at bounding box center [50, 53] width 38 height 12
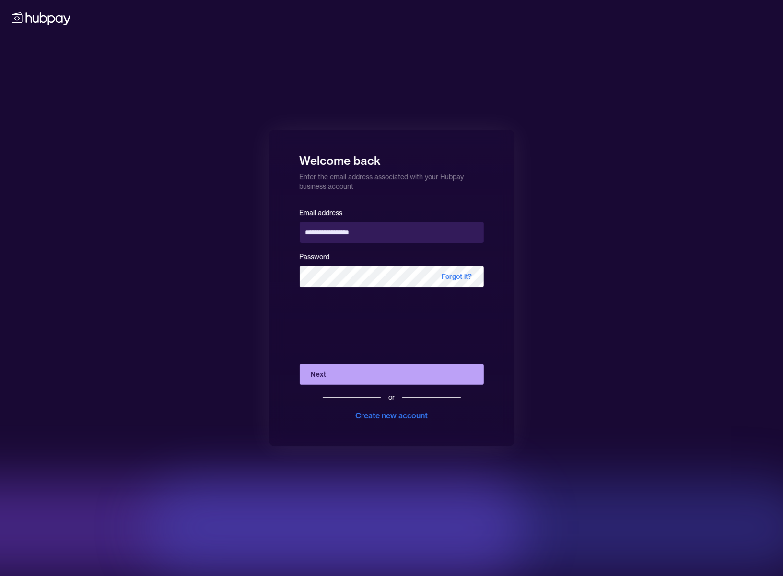
click at [347, 374] on button "Next" at bounding box center [392, 374] width 184 height 21
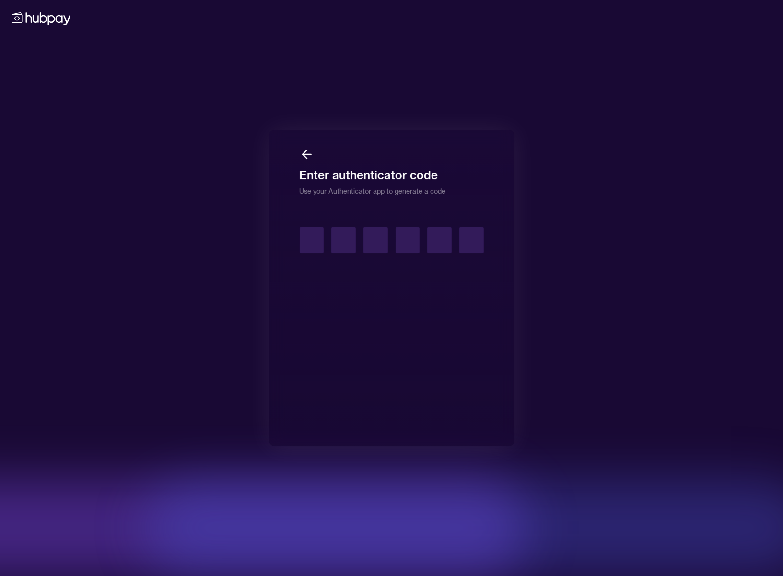
type input "*"
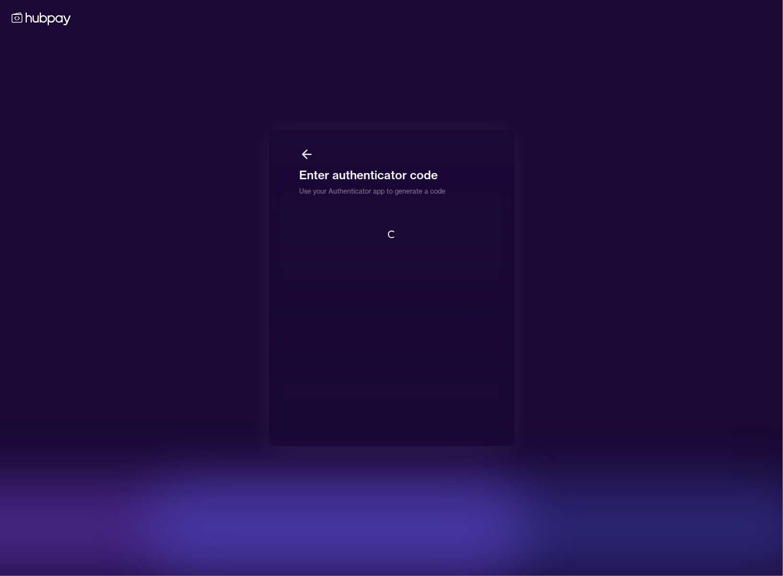
scroll to position [1, 0]
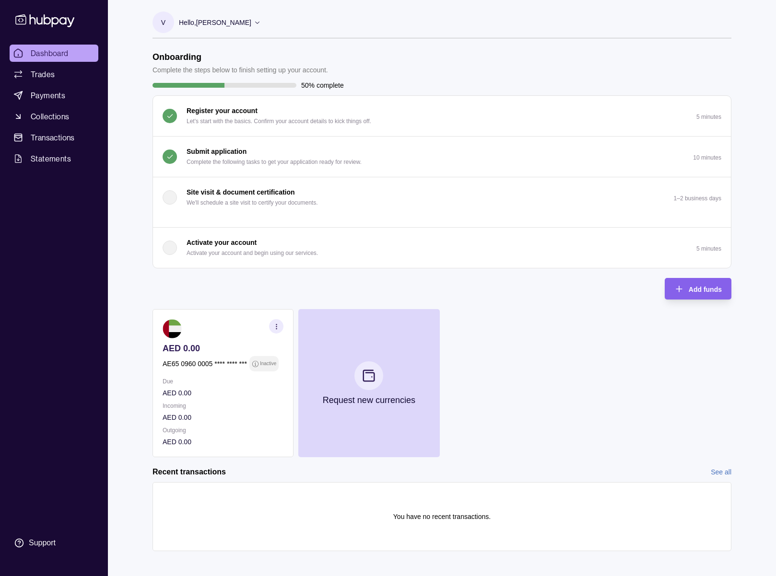
click at [292, 158] on p "Complete the following tasks to get your application ready for review." at bounding box center [274, 162] width 175 height 11
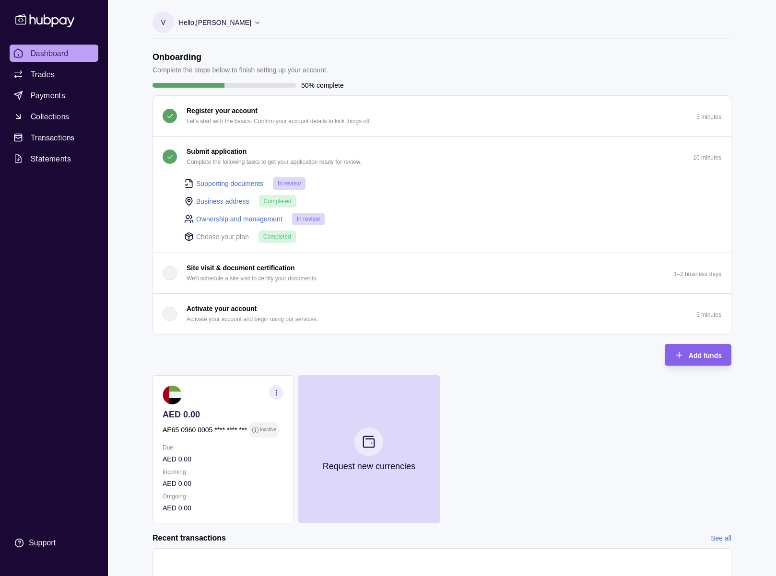
click at [405, 251] on div "Supporting documents In review Business address Completed Ownership and managem…" at bounding box center [442, 215] width 578 height 76
click at [29, 82] on link "Trades" at bounding box center [54, 74] width 89 height 17
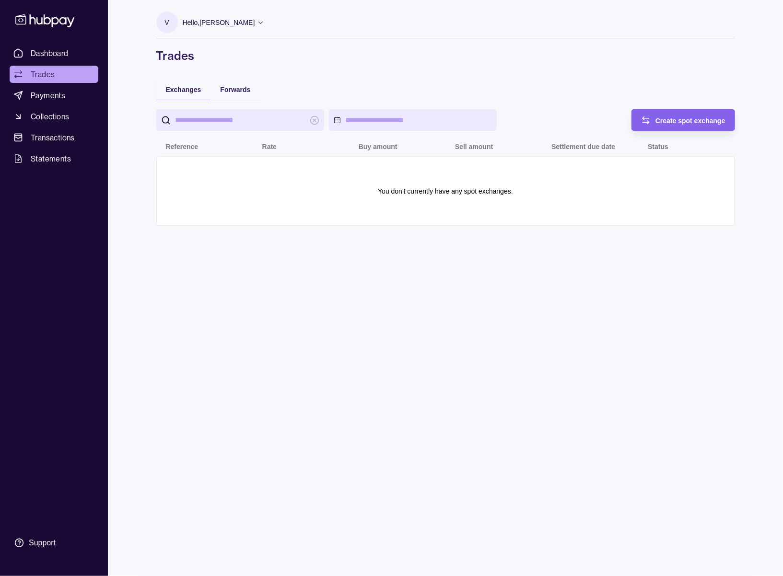
click at [48, 54] on span "Dashboard" at bounding box center [50, 53] width 38 height 12
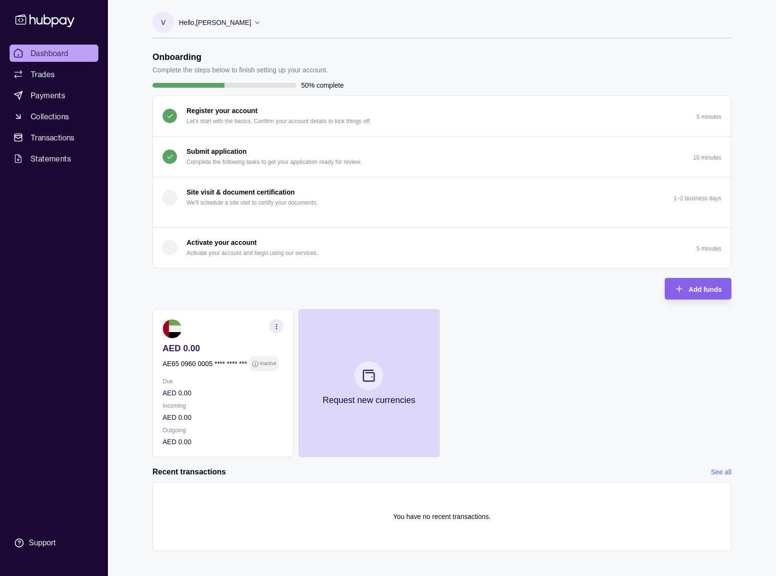
click at [251, 159] on p "Complete the following tasks to get your application ready for review." at bounding box center [274, 162] width 175 height 11
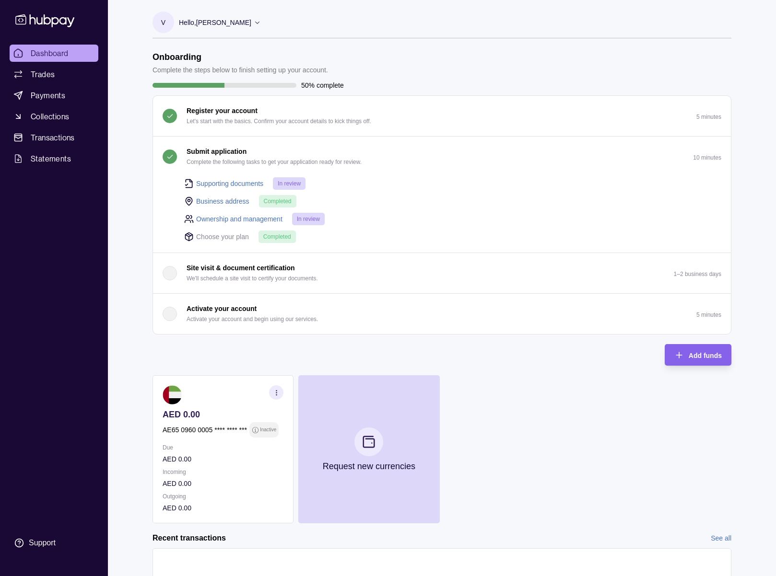
click at [251, 159] on p "Complete the following tasks to get your application ready for review." at bounding box center [274, 162] width 175 height 11
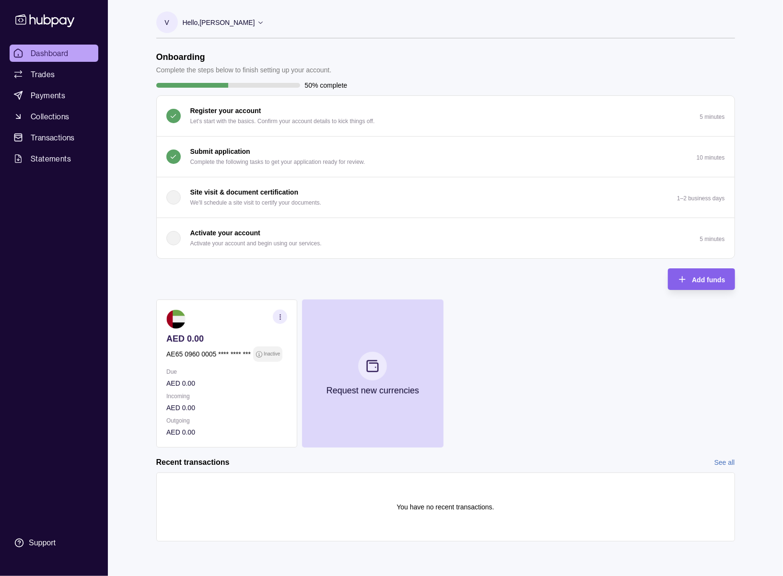
click at [251, 159] on p "Complete the following tasks to get your application ready for review." at bounding box center [277, 162] width 175 height 11
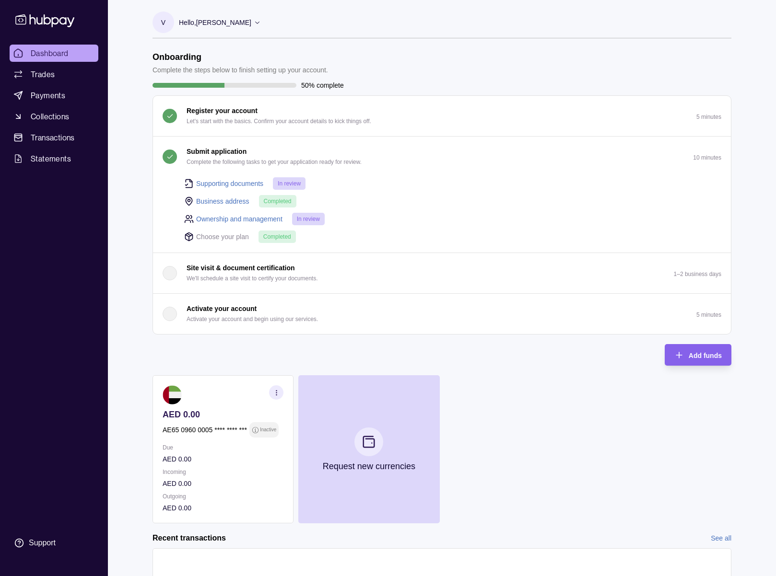
click at [251, 159] on p "Complete the following tasks to get your application ready for review." at bounding box center [274, 162] width 175 height 11
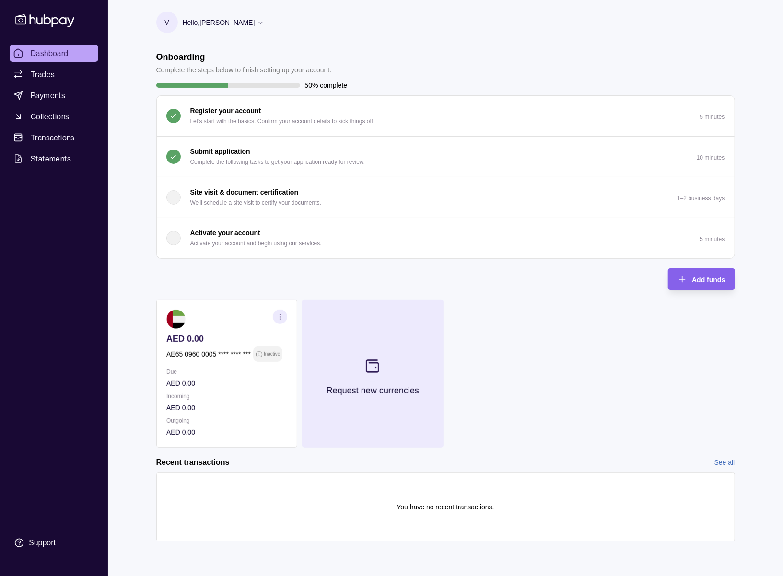
click at [351, 408] on button "Request new currencies" at bounding box center [372, 374] width 141 height 148
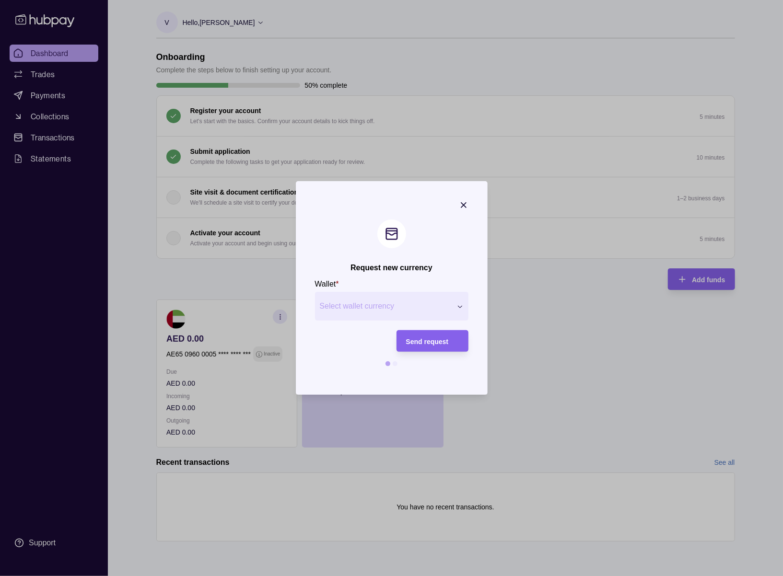
click at [462, 204] on icon "button" at bounding box center [463, 205] width 5 height 5
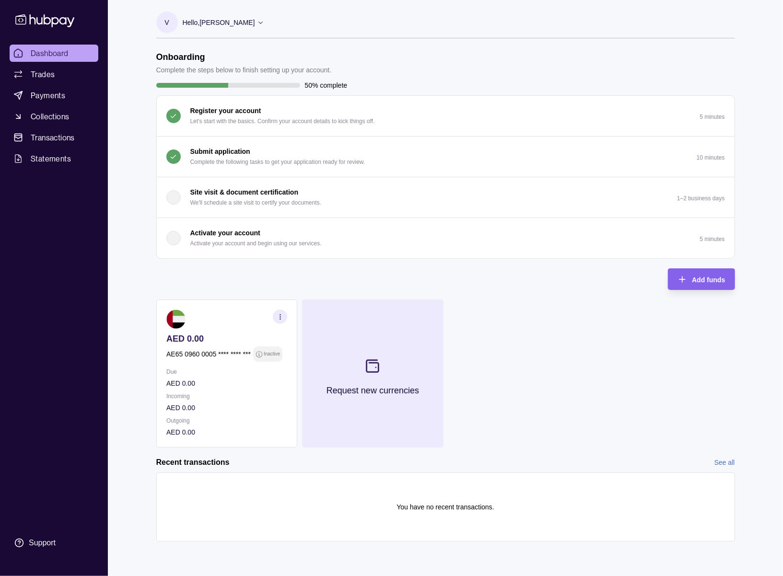
click at [416, 340] on button "Request new currencies" at bounding box center [372, 374] width 141 height 148
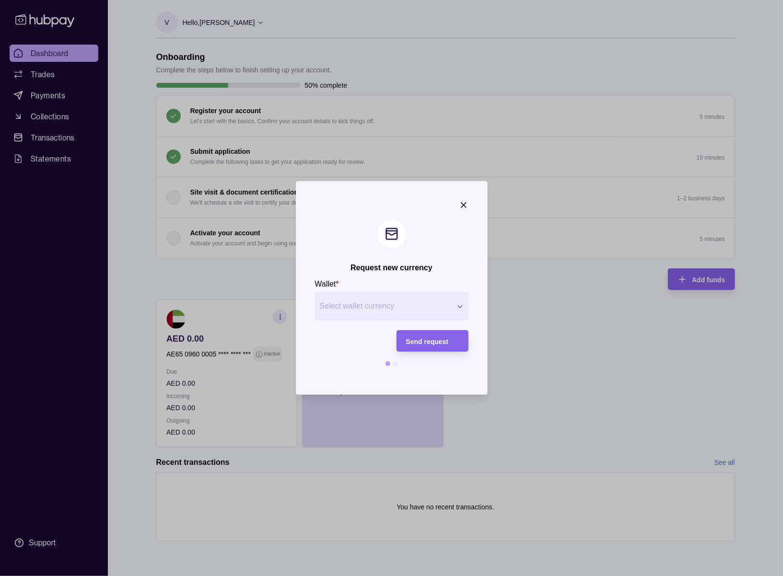
click at [416, 284] on section "Wallet * Select wallet currency *** *** *** *** *** *** *** *** *** *** *** ***…" at bounding box center [391, 299] width 153 height 43
click at [405, 576] on div "Request new currency Wallet * Select wallet currency *** *** *** *** *** *** **…" at bounding box center [391, 576] width 783 height 0
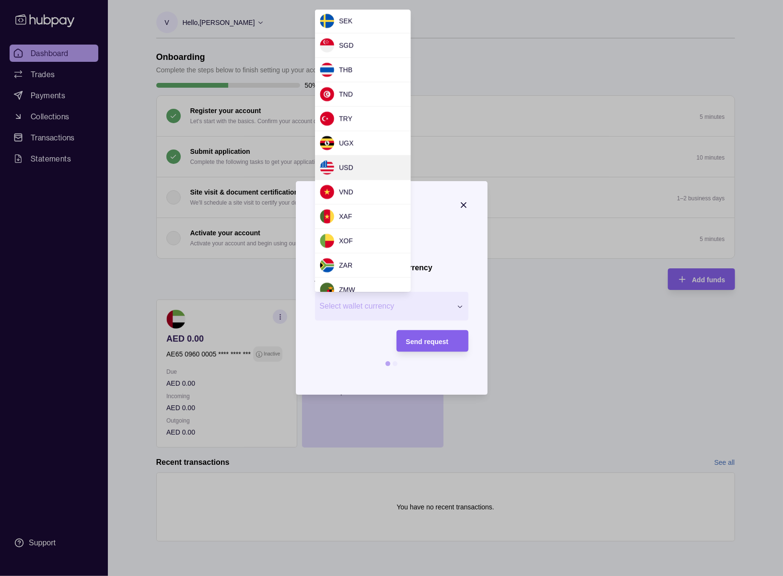
scroll to position [810, 0]
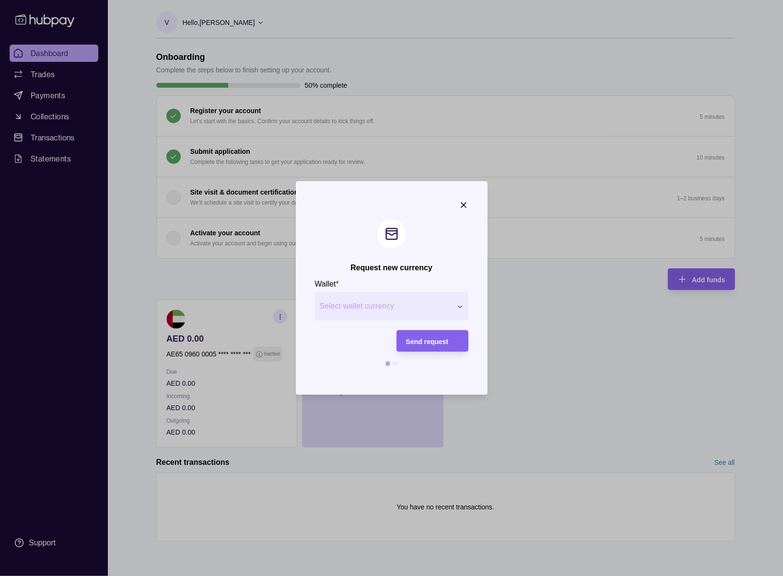
click at [337, 576] on div "Request new currency Wallet * Select wallet currency *** *** *** *** *** *** **…" at bounding box center [391, 576] width 783 height 0
click at [463, 205] on icon "button" at bounding box center [463, 205] width 5 height 5
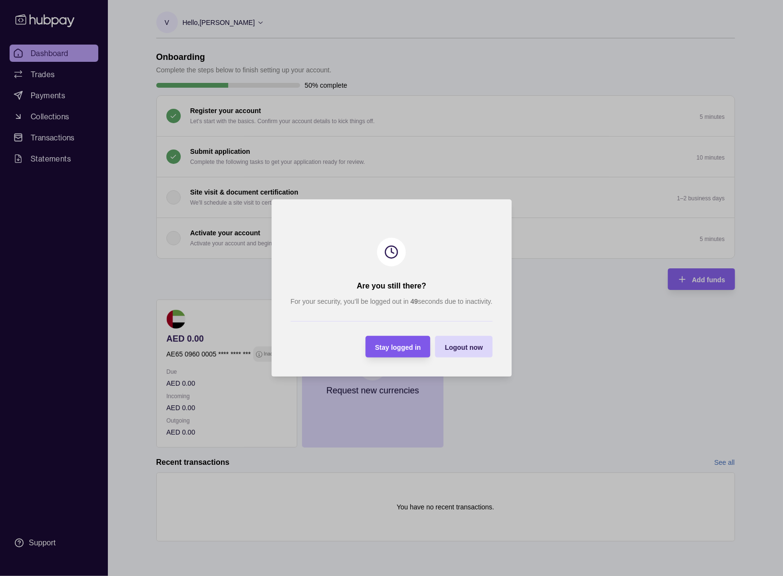
click at [392, 348] on span "Stay logged in" at bounding box center [398, 348] width 46 height 8
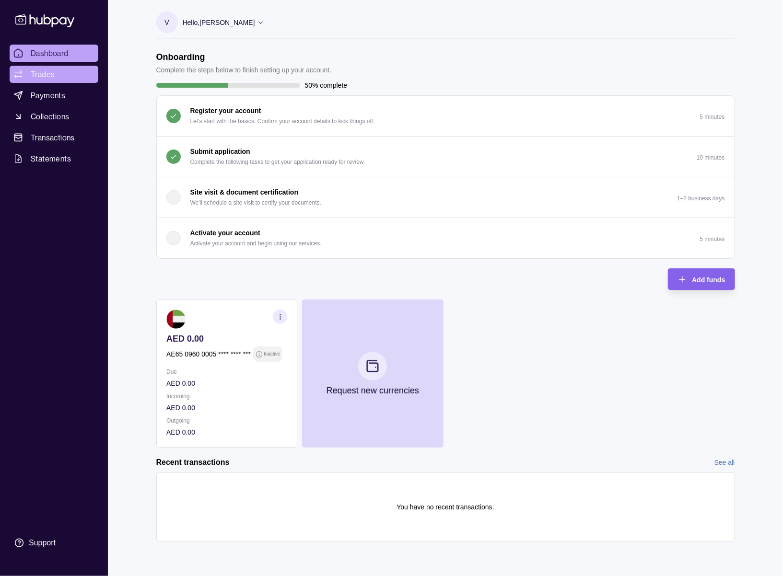
click at [36, 79] on span "Trades" at bounding box center [43, 75] width 24 height 12
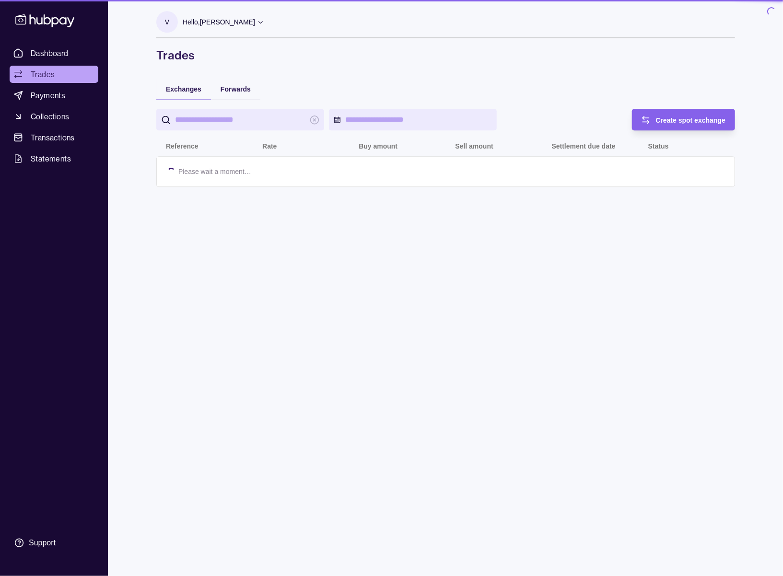
click at [49, 57] on span "Dashboard" at bounding box center [50, 53] width 38 height 12
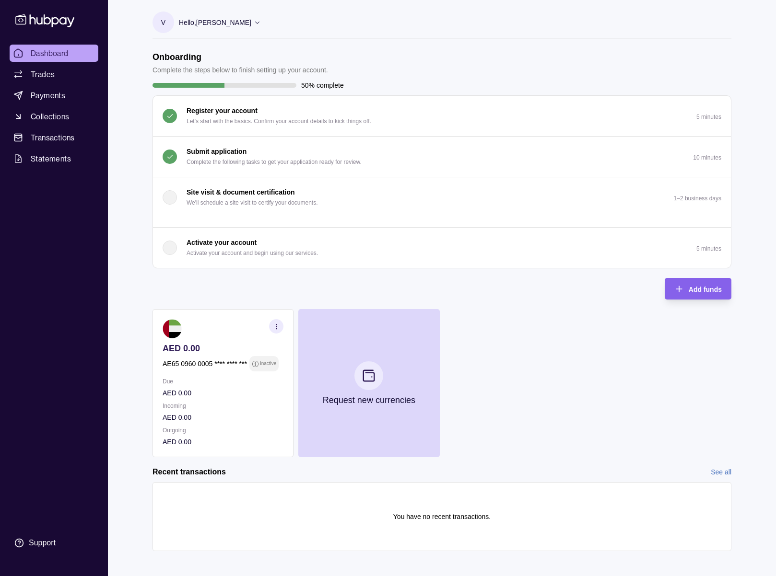
click at [362, 149] on button "Submit application Complete the following tasks to get your application ready f…" at bounding box center [442, 157] width 578 height 40
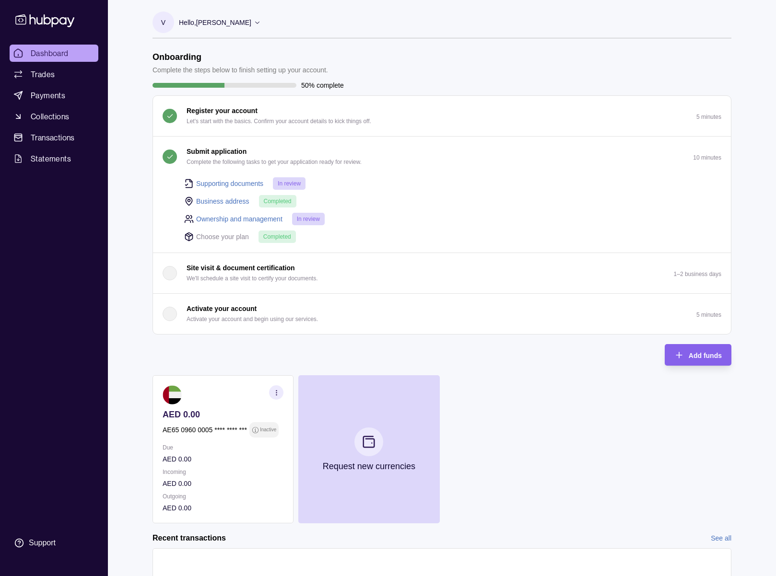
click at [362, 149] on button "Submit application Complete the following tasks to get your application ready f…" at bounding box center [442, 157] width 578 height 40
